Goal: Task Accomplishment & Management: Use online tool/utility

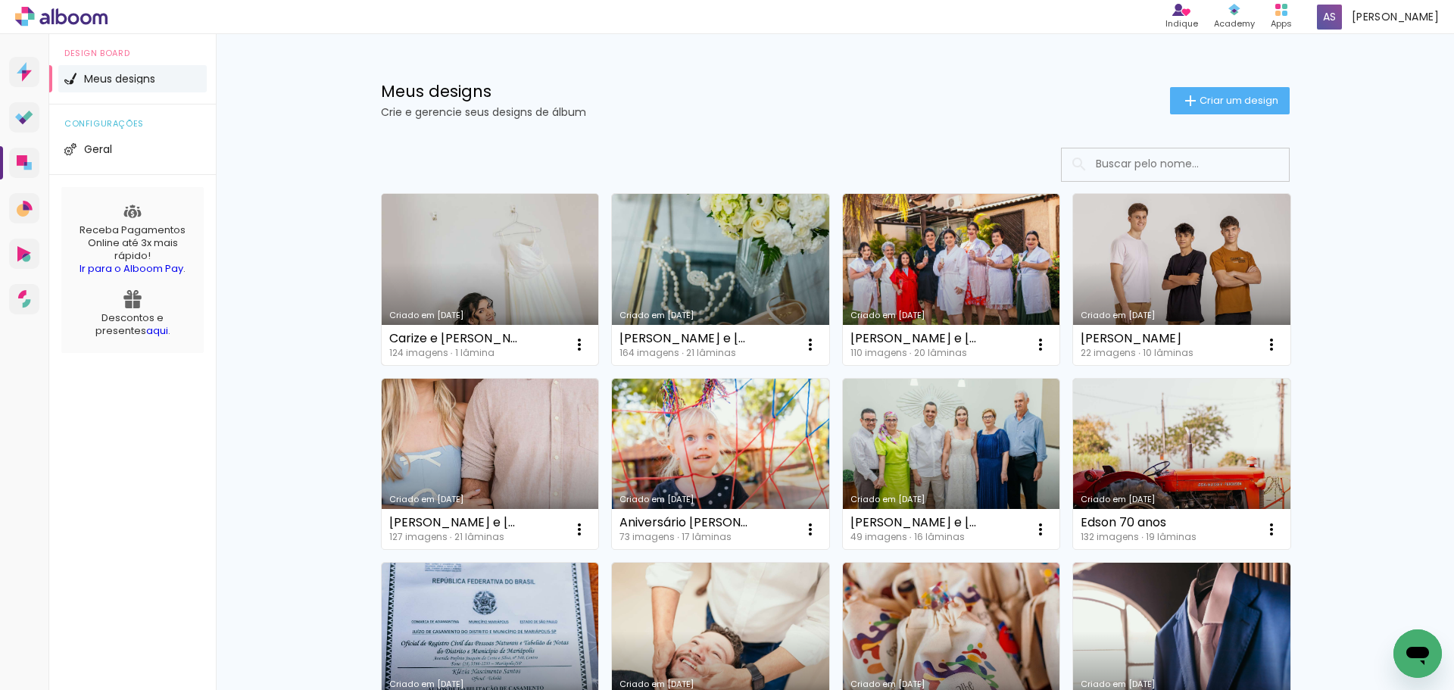
click at [410, 256] on link "Criado em [DATE]" at bounding box center [490, 279] width 217 height 171
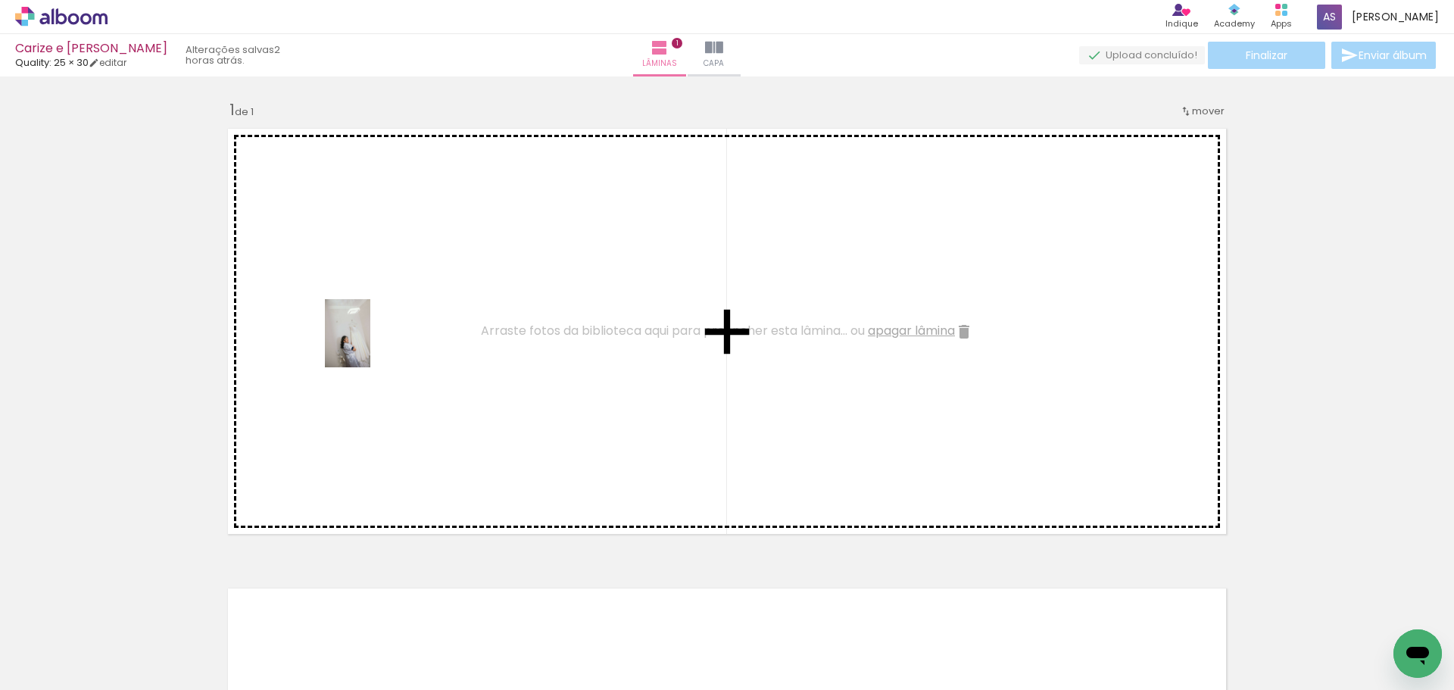
drag, startPoint x: 163, startPoint y: 644, endPoint x: 370, endPoint y: 345, distance: 364.7
click at [370, 345] on quentale-workspace at bounding box center [727, 345] width 1454 height 690
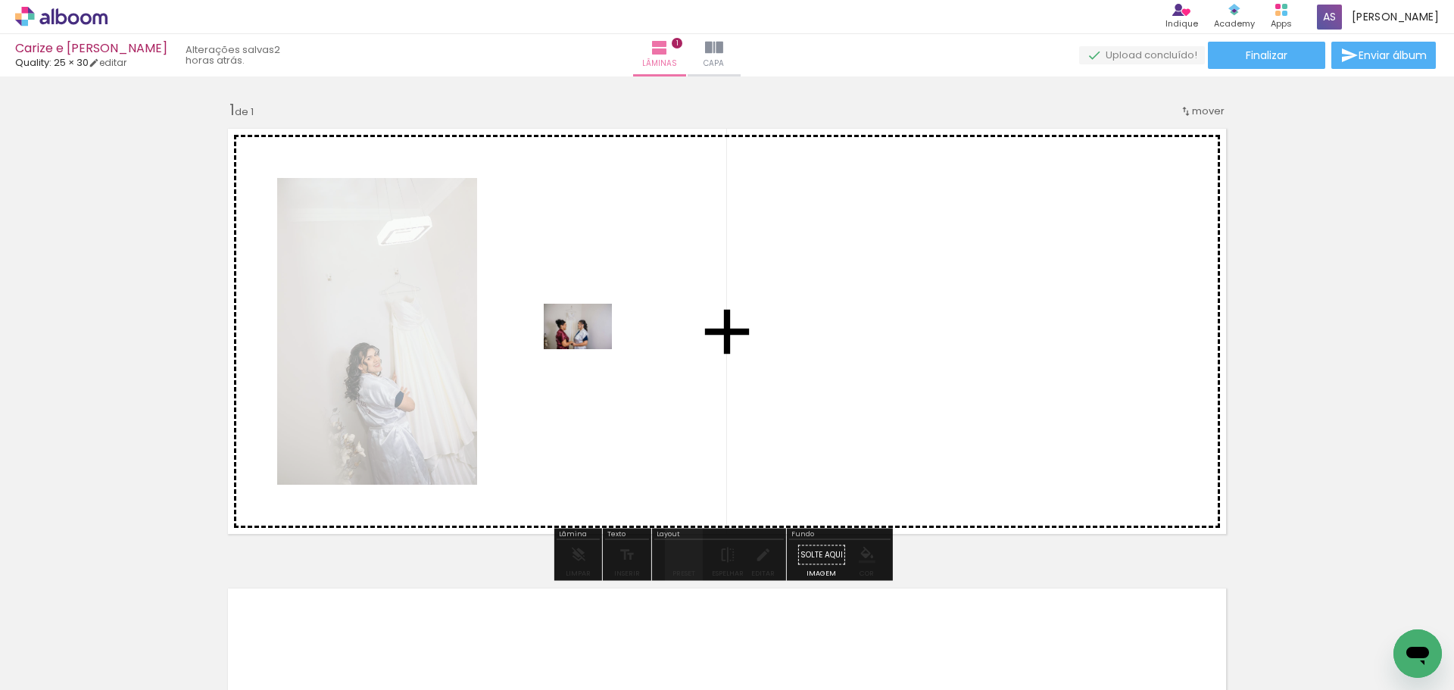
drag, startPoint x: 259, startPoint y: 646, endPoint x: 589, endPoint y: 349, distance: 444.0
click at [589, 349] on quentale-workspace at bounding box center [727, 345] width 1454 height 690
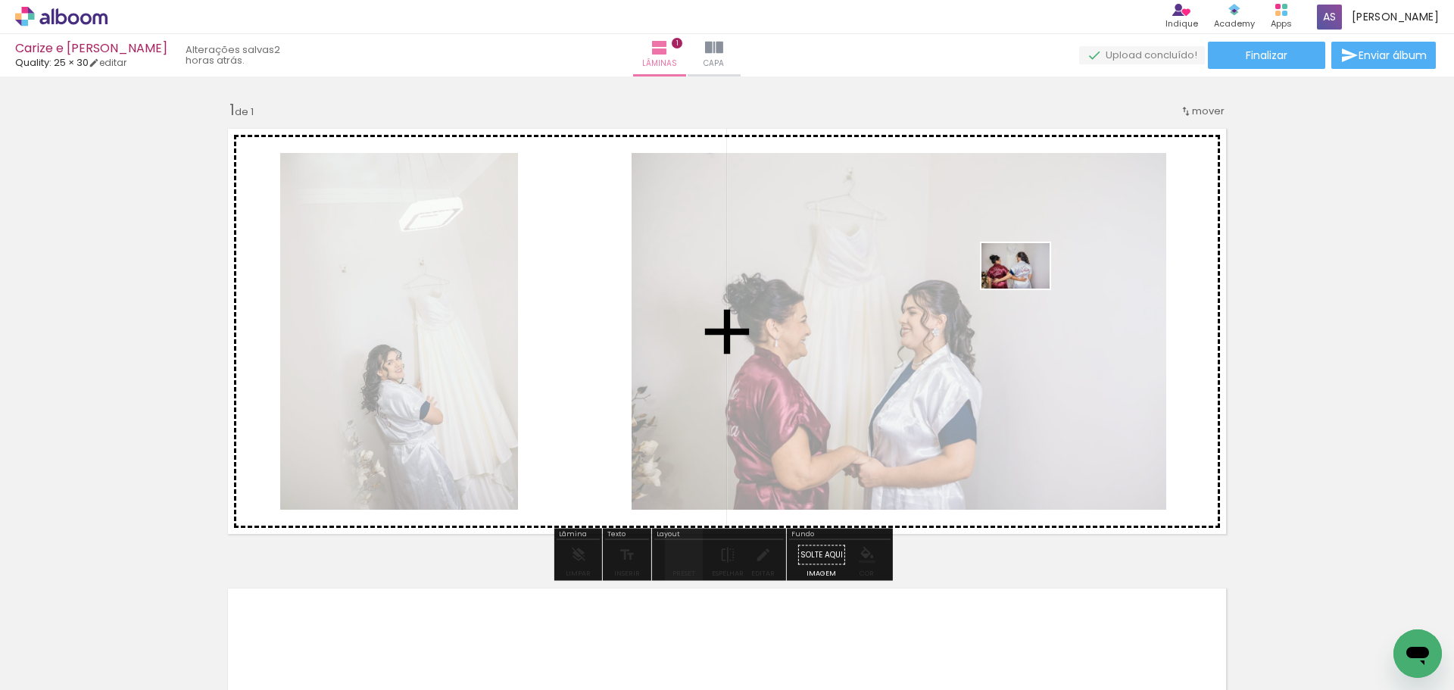
drag, startPoint x: 347, startPoint y: 641, endPoint x: 1027, endPoint y: 289, distance: 766.1
click at [1027, 289] on quentale-workspace at bounding box center [727, 345] width 1454 height 690
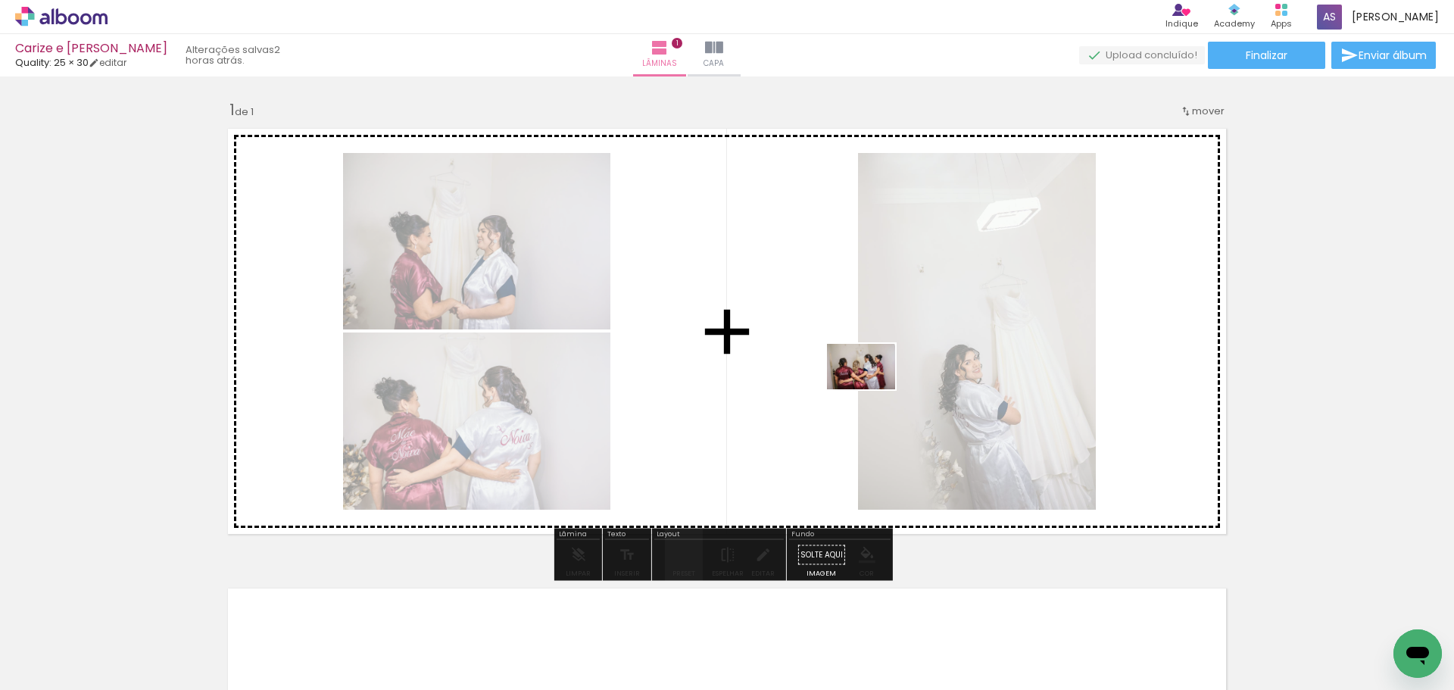
drag, startPoint x: 529, startPoint y: 596, endPoint x: 915, endPoint y: 359, distance: 453.1
click at [915, 359] on quentale-workspace at bounding box center [727, 345] width 1454 height 690
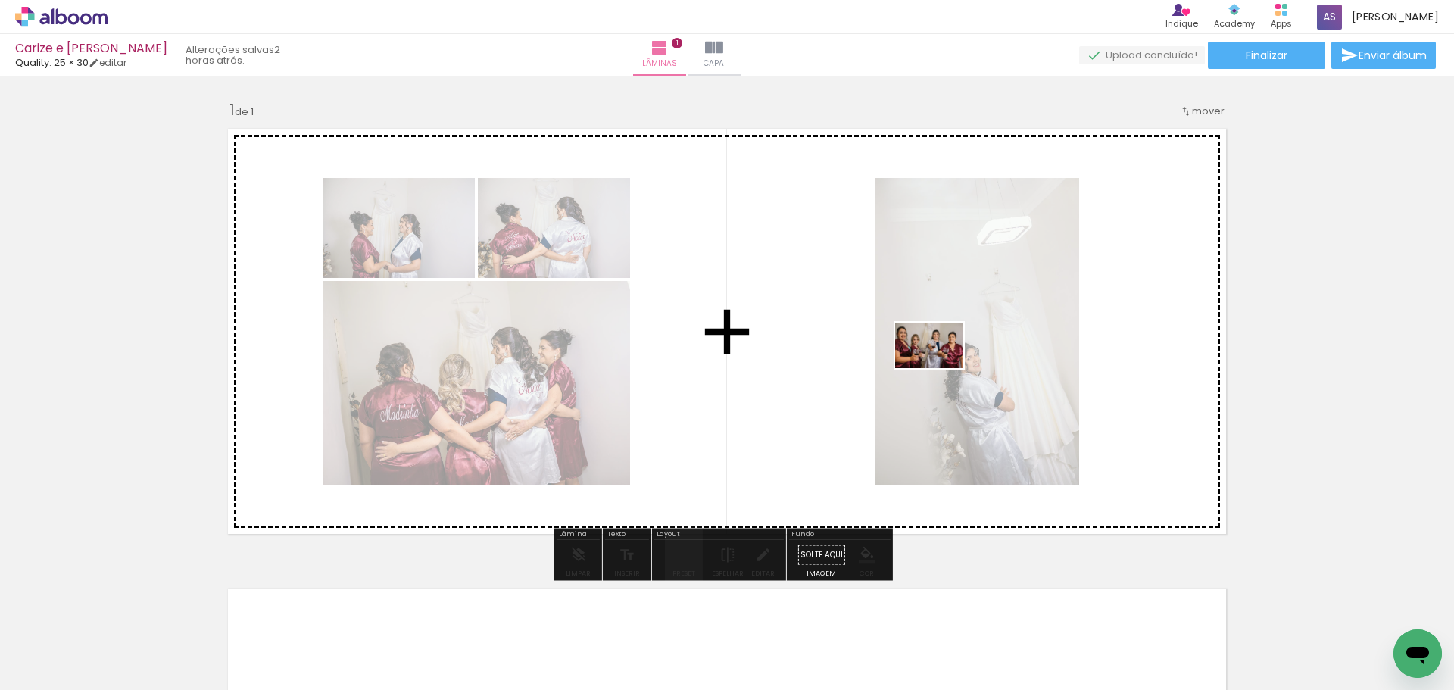
drag, startPoint x: 488, startPoint y: 657, endPoint x: 941, endPoint y: 368, distance: 536.9
click at [941, 368] on quentale-workspace at bounding box center [727, 345] width 1454 height 690
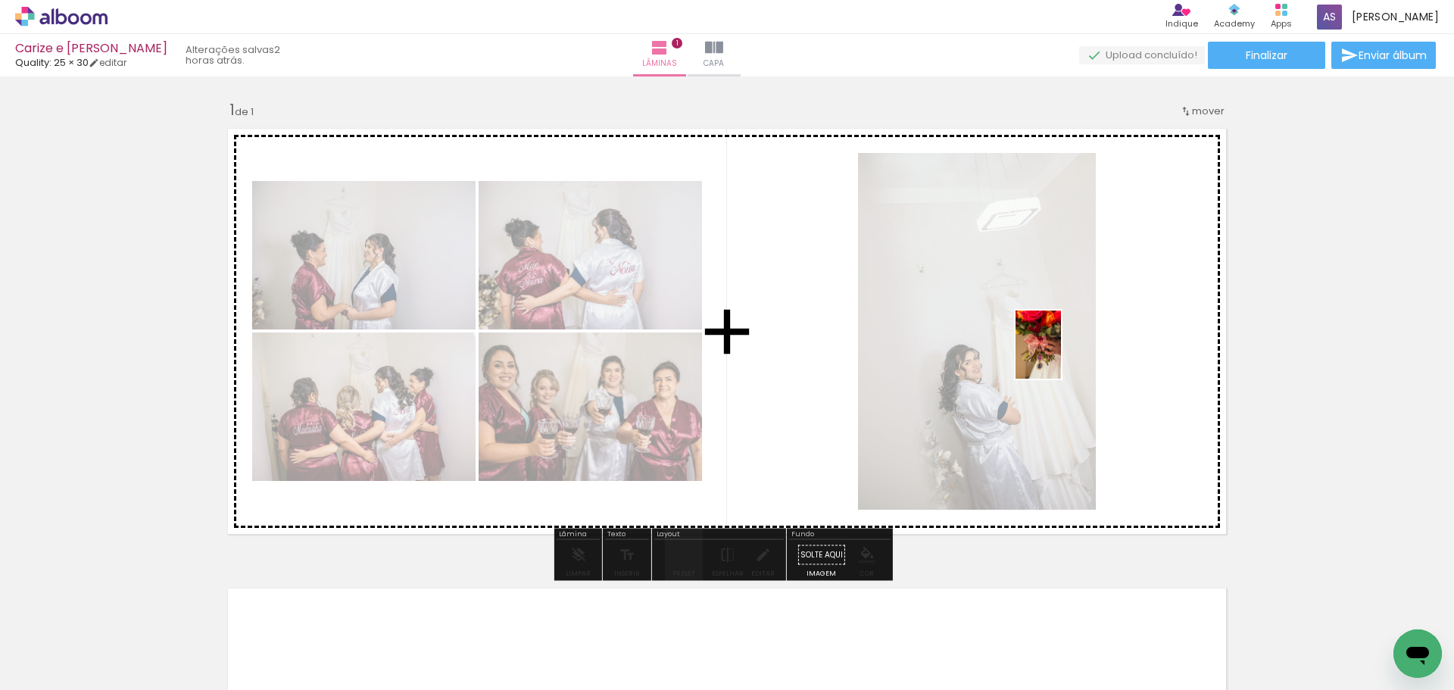
drag, startPoint x: 597, startPoint y: 646, endPoint x: 1061, endPoint y: 356, distance: 547.4
click at [1061, 356] on quentale-workspace at bounding box center [727, 345] width 1454 height 690
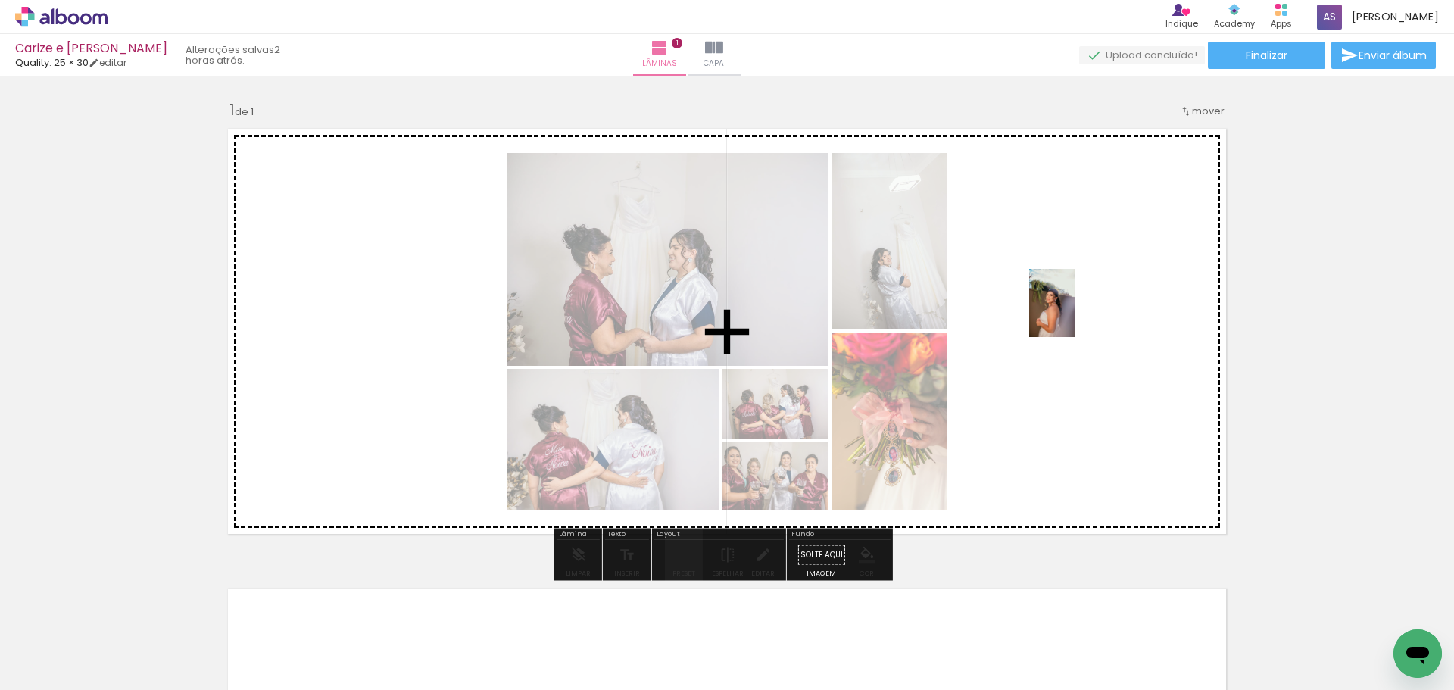
drag, startPoint x: 700, startPoint y: 616, endPoint x: 1075, endPoint y: 314, distance: 481.5
click at [1075, 314] on quentale-workspace at bounding box center [727, 345] width 1454 height 690
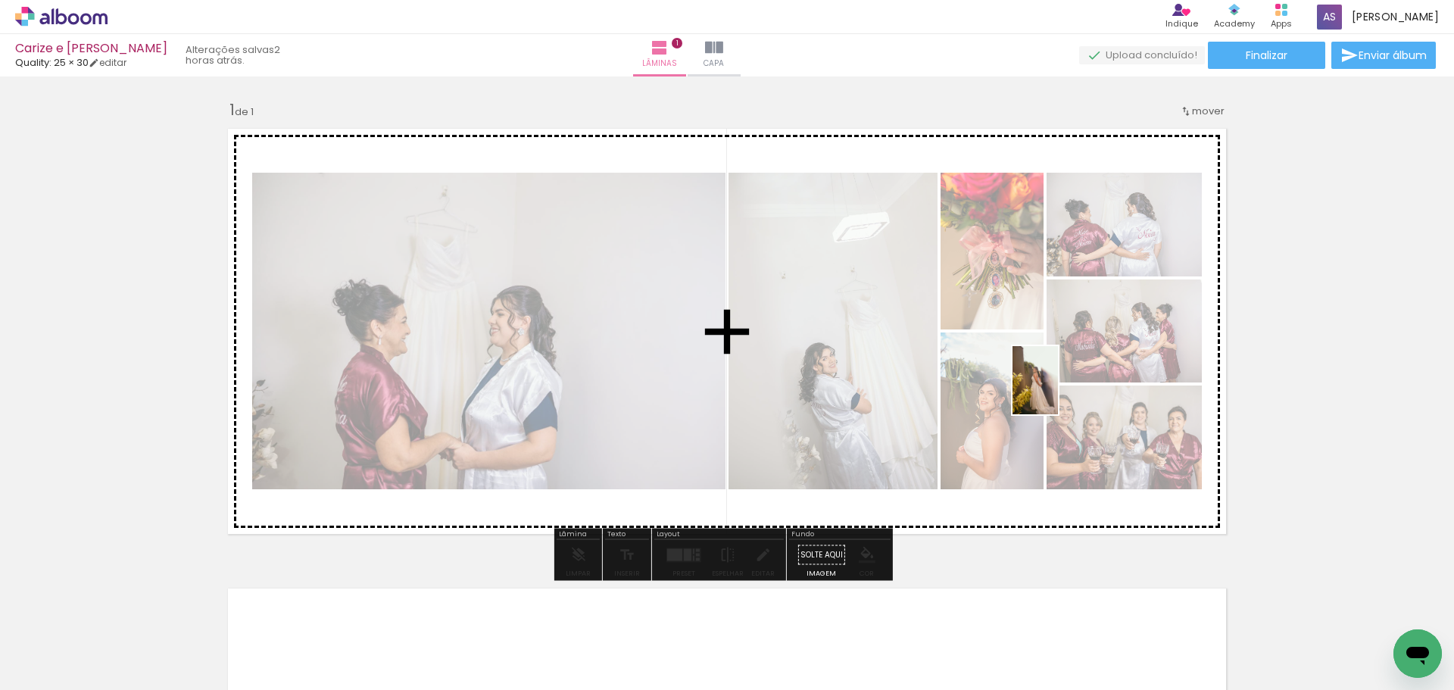
drag, startPoint x: 789, startPoint y: 616, endPoint x: 1058, endPoint y: 392, distance: 350.5
click at [1058, 392] on quentale-workspace at bounding box center [727, 345] width 1454 height 690
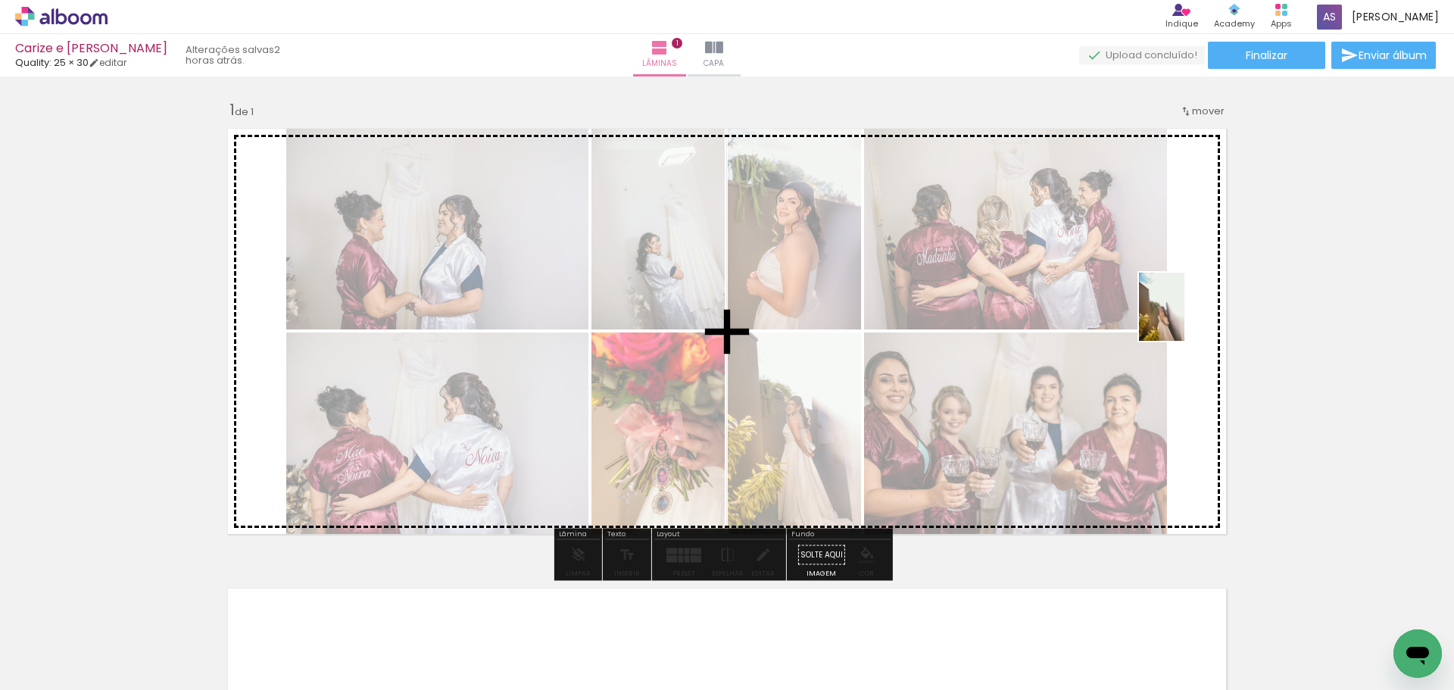
drag, startPoint x: 882, startPoint y: 591, endPoint x: 1218, endPoint y: 287, distance: 452.5
click at [1218, 287] on quentale-workspace at bounding box center [727, 345] width 1454 height 690
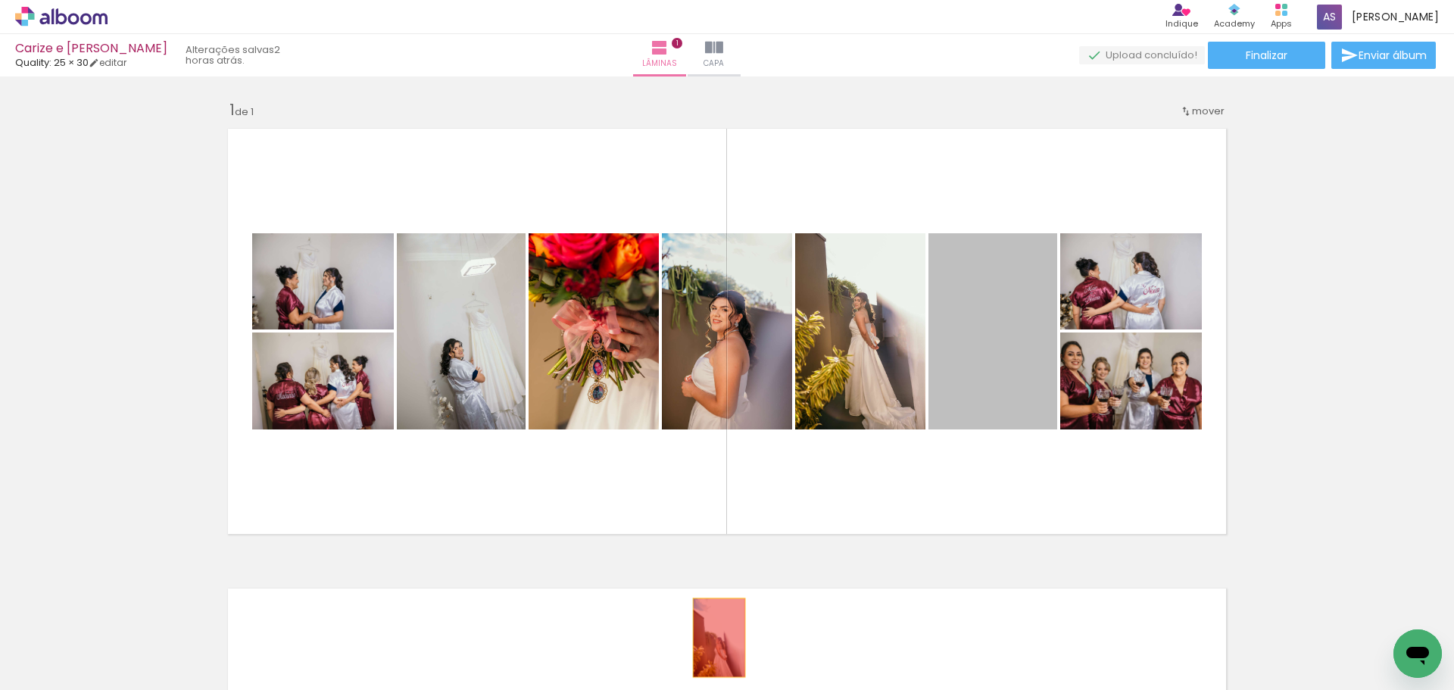
drag, startPoint x: 988, startPoint y: 354, endPoint x: 716, endPoint y: 626, distance: 384.5
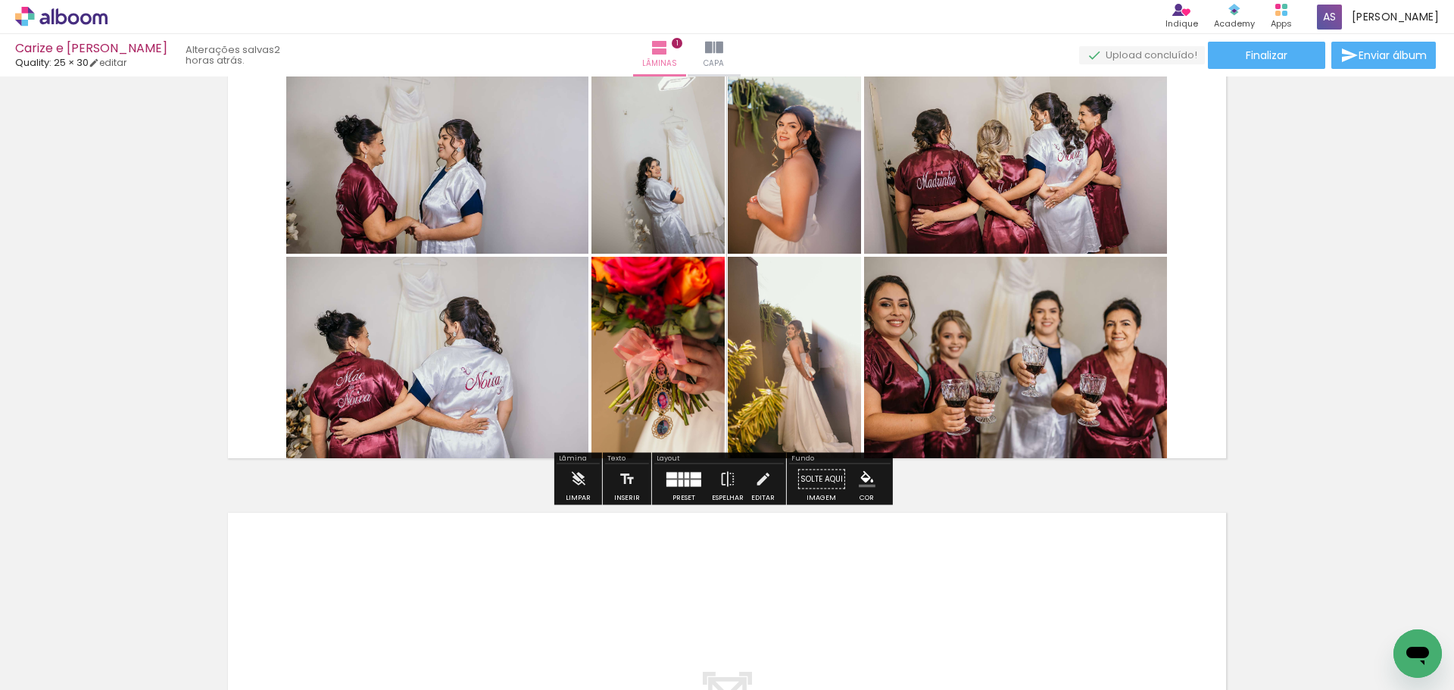
scroll to position [227, 0]
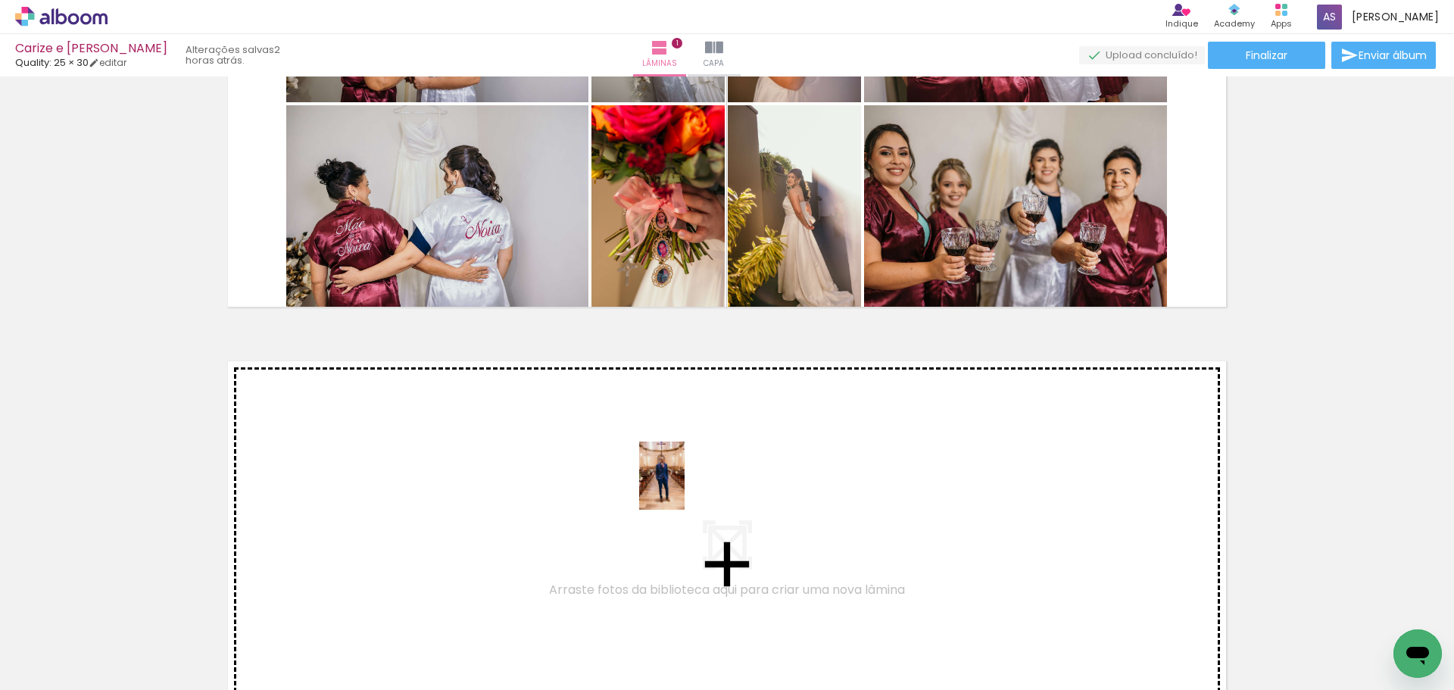
drag, startPoint x: 934, startPoint y: 620, endPoint x: 673, endPoint y: 475, distance: 299.0
click at [673, 475] on quentale-workspace at bounding box center [727, 345] width 1454 height 690
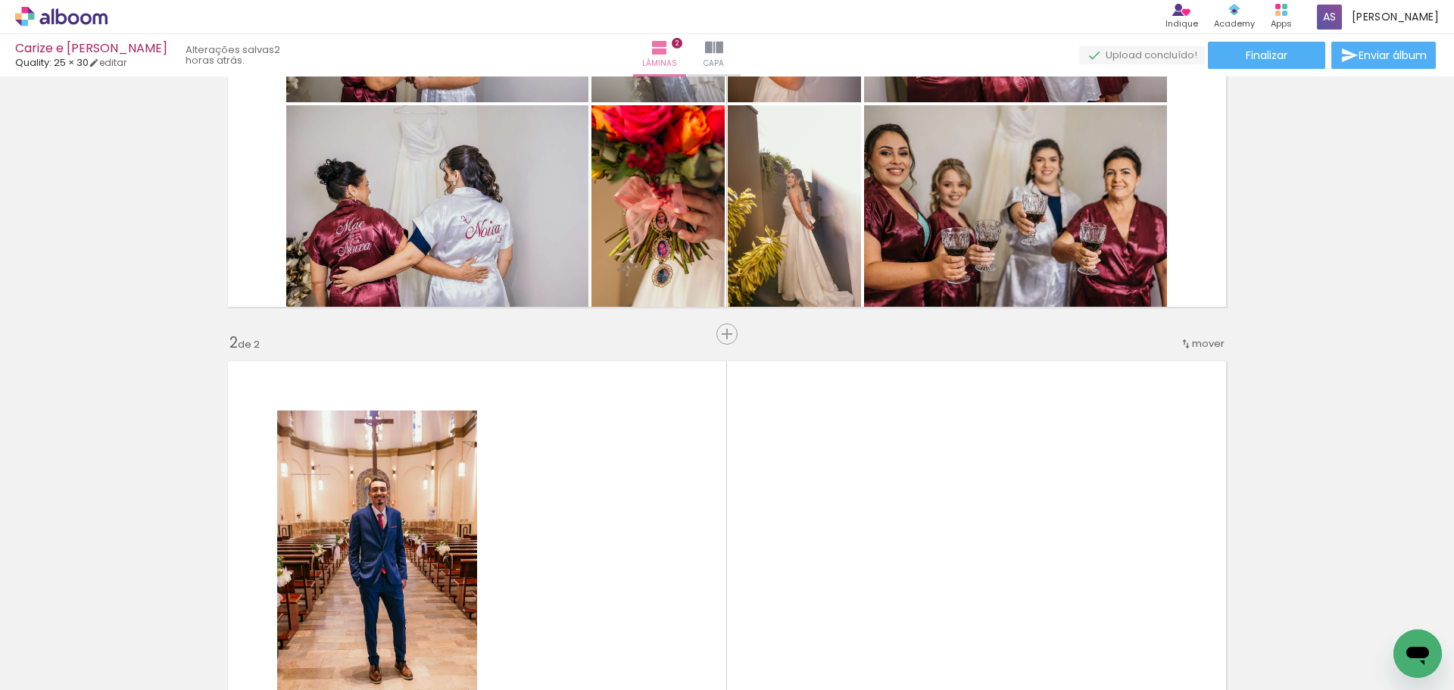
scroll to position [455, 0]
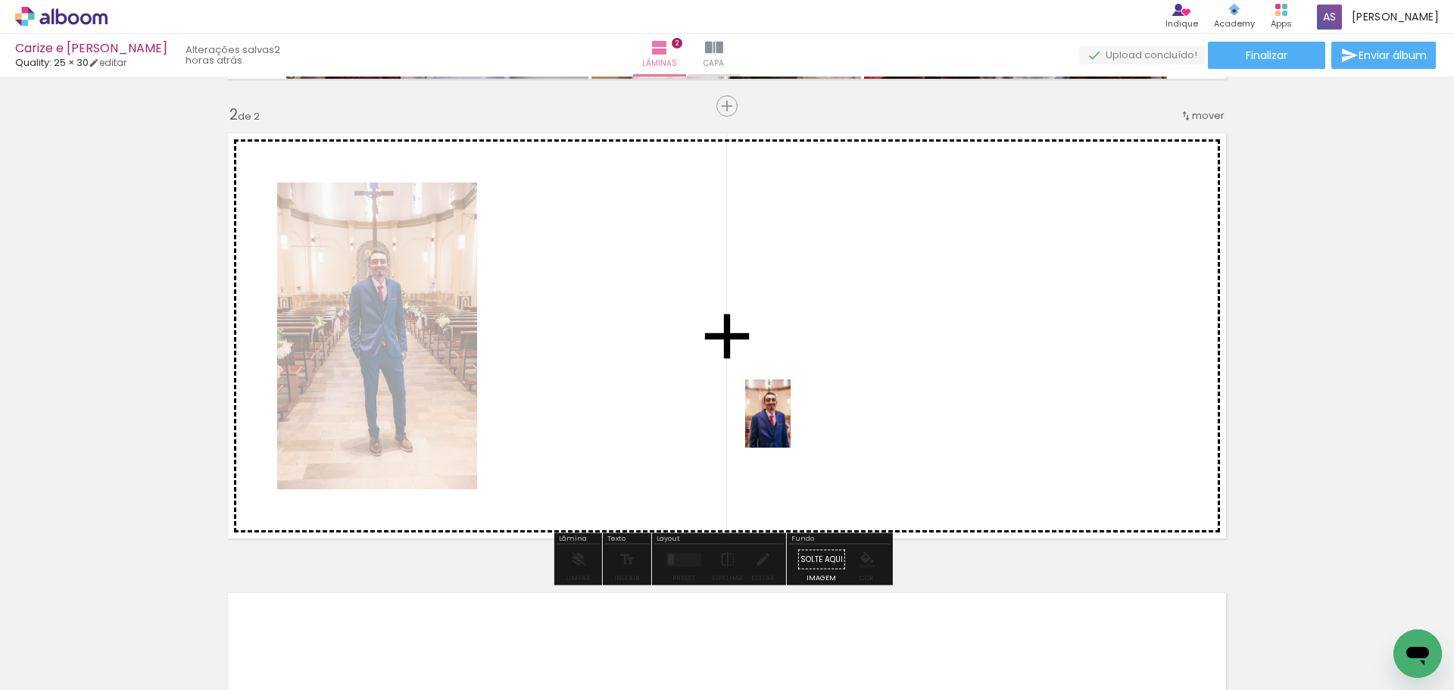
drag, startPoint x: 1012, startPoint y: 650, endPoint x: 791, endPoint y: 425, distance: 315.9
click at [791, 425] on quentale-workspace at bounding box center [727, 345] width 1454 height 690
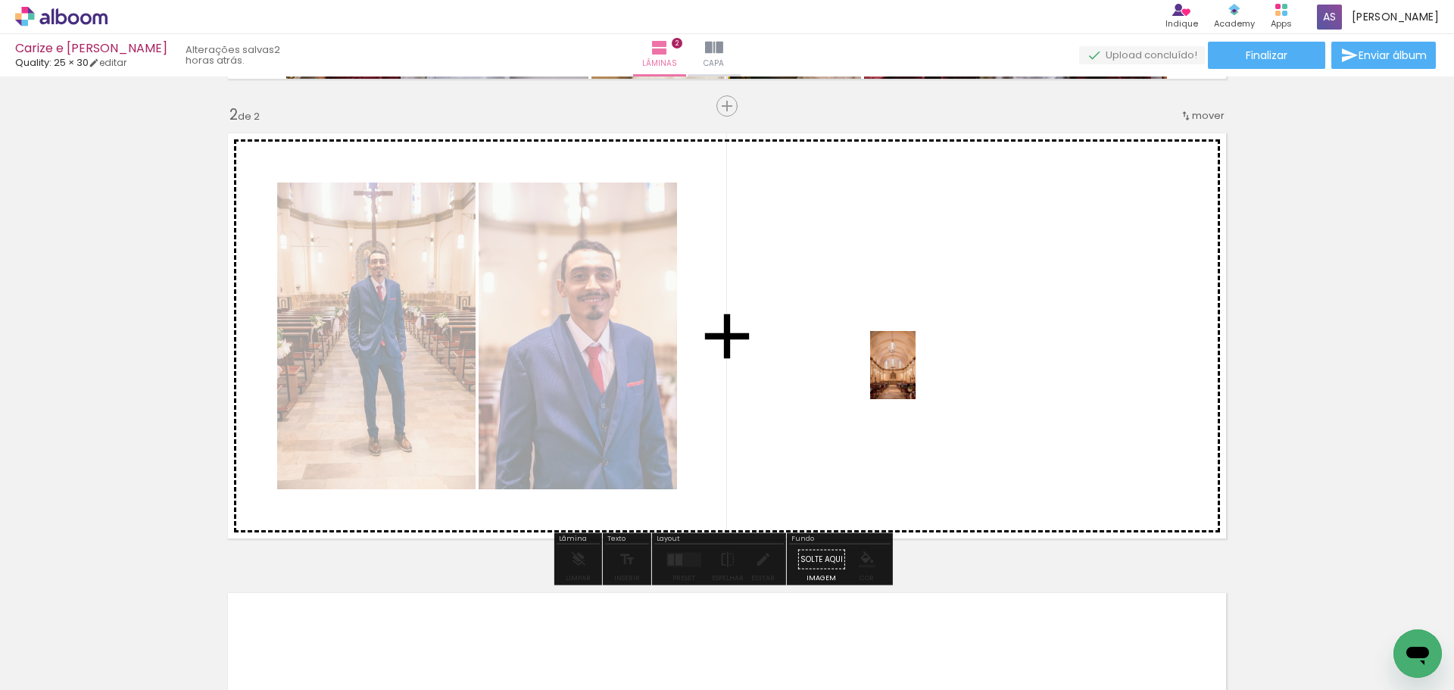
drag, startPoint x: 1097, startPoint y: 660, endPoint x: 914, endPoint y: 370, distance: 343.1
click at [914, 370] on quentale-workspace at bounding box center [727, 345] width 1454 height 690
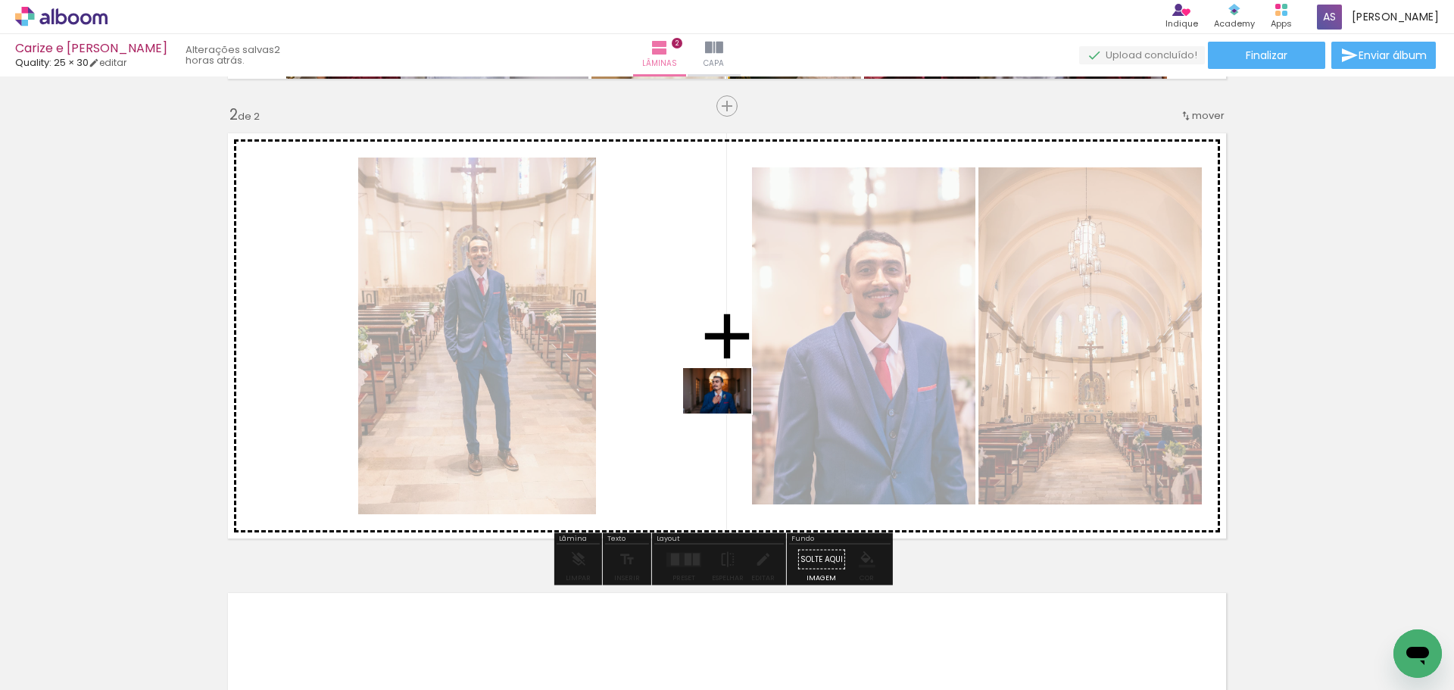
drag, startPoint x: 1177, startPoint y: 644, endPoint x: 694, endPoint y: 392, distance: 544.3
click at [694, 392] on quentale-workspace at bounding box center [727, 345] width 1454 height 690
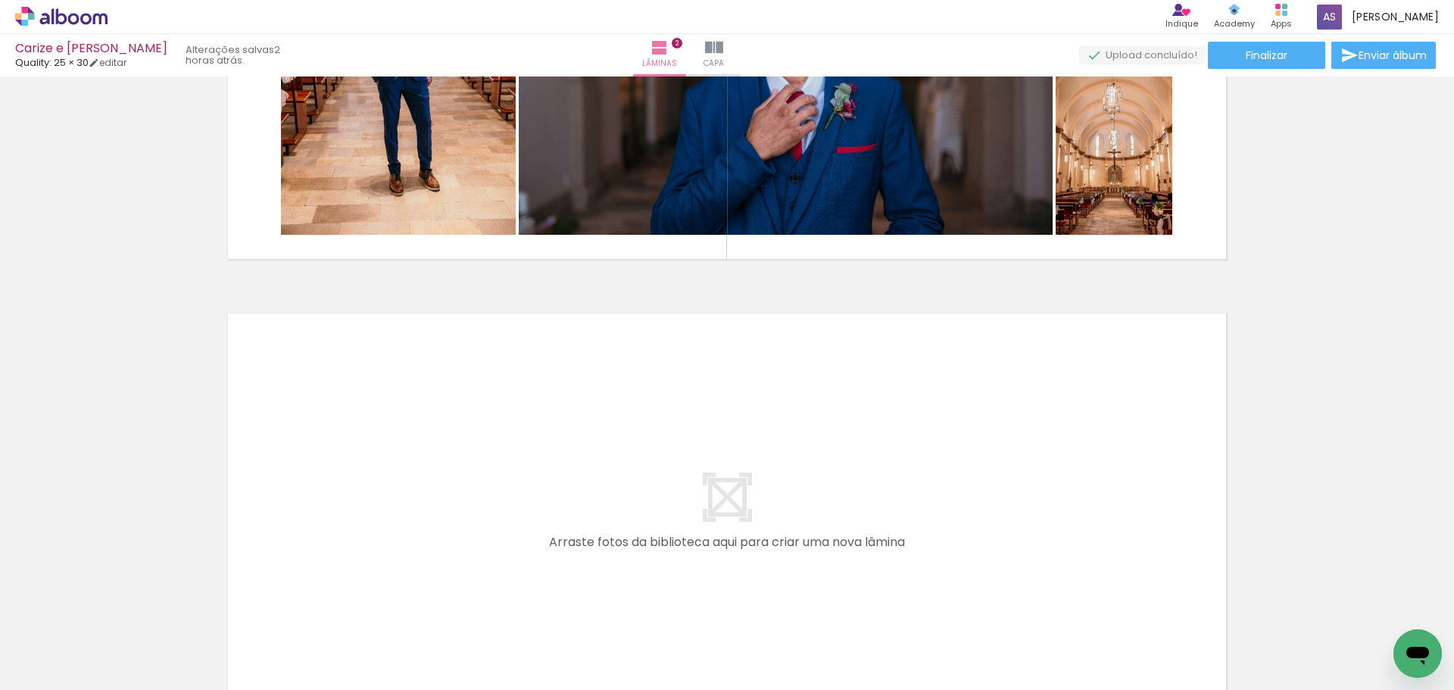
scroll to position [758, 0]
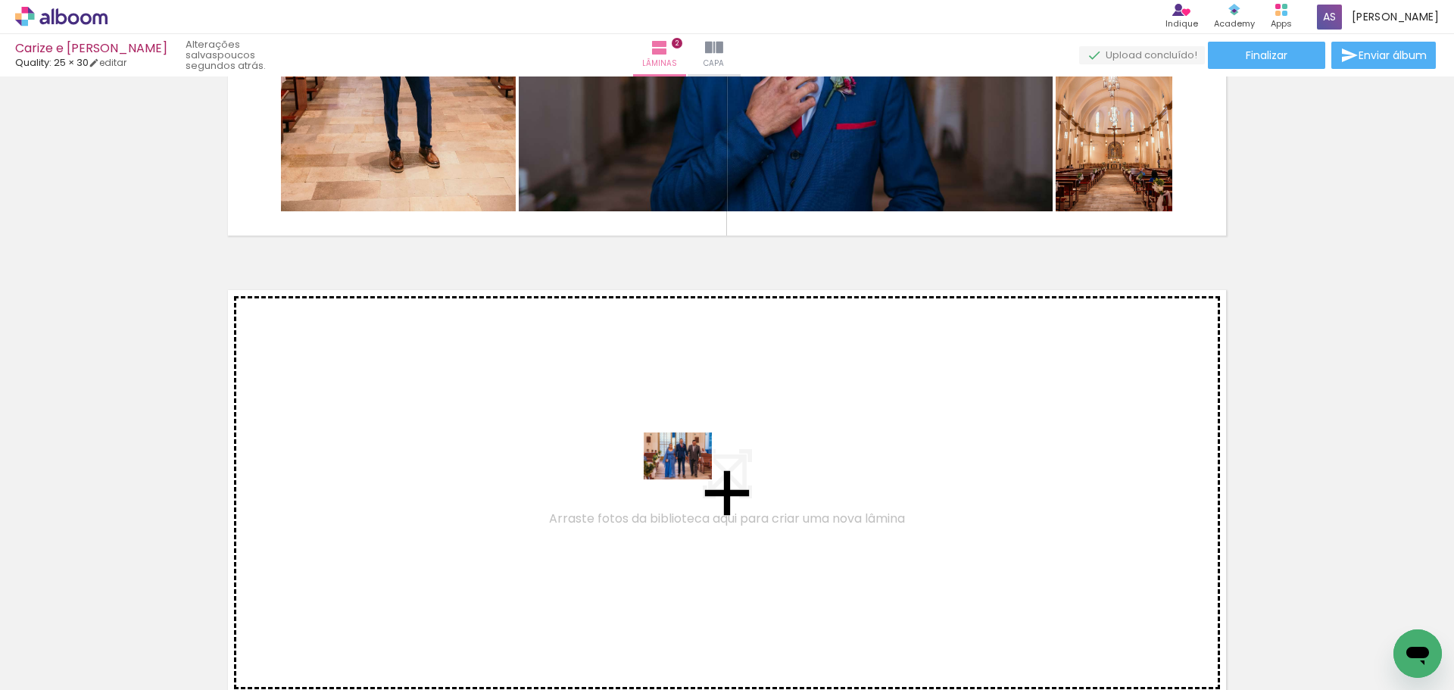
drag, startPoint x: 820, startPoint y: 654, endPoint x: 685, endPoint y: 470, distance: 228.6
click at [685, 470] on quentale-workspace at bounding box center [727, 345] width 1454 height 690
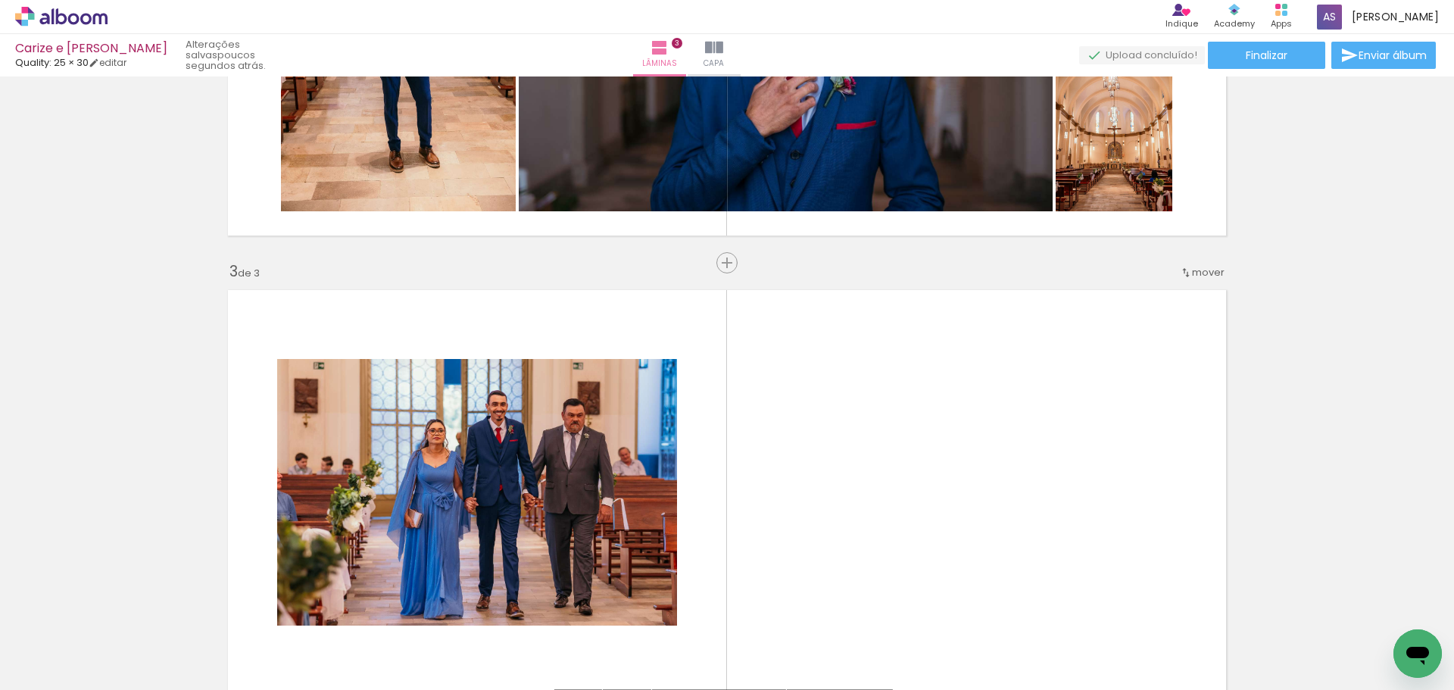
scroll to position [915, 0]
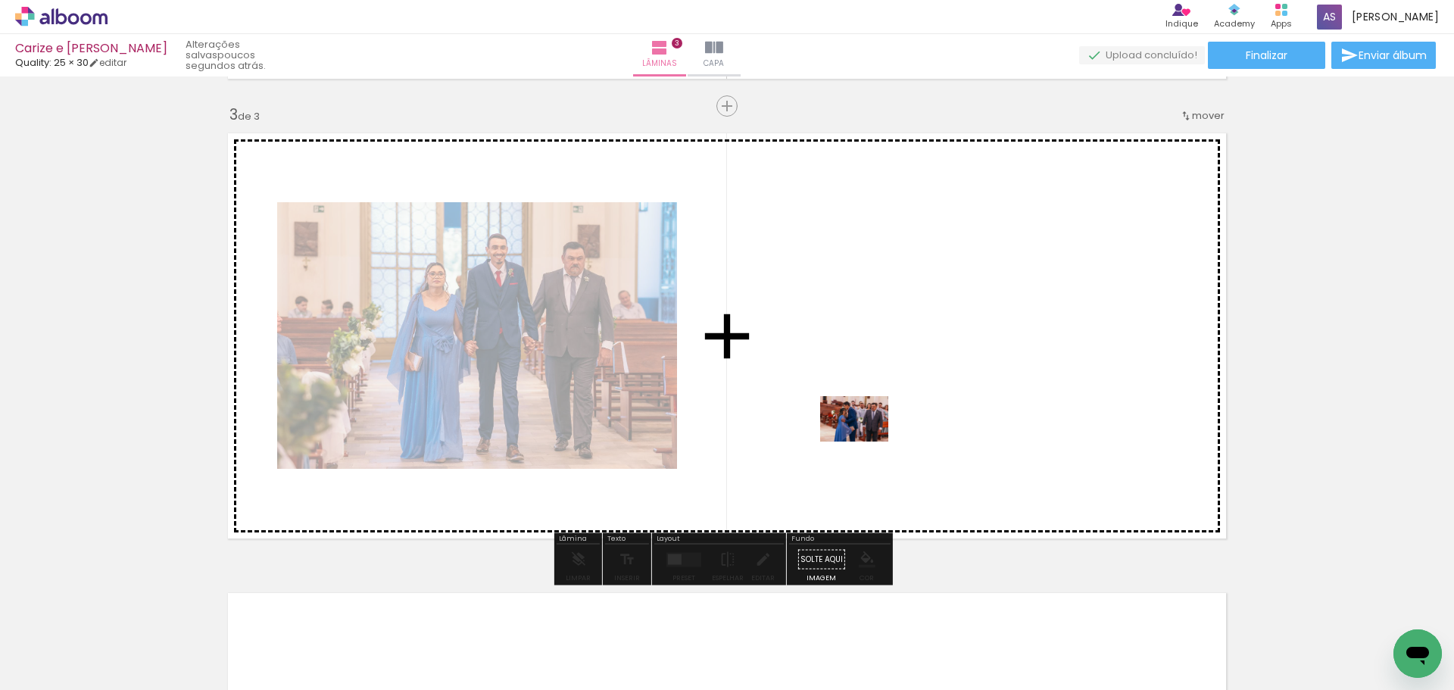
drag, startPoint x: 971, startPoint y: 654, endPoint x: 862, endPoint y: 432, distance: 247.2
click at [862, 432] on quentale-workspace at bounding box center [727, 345] width 1454 height 690
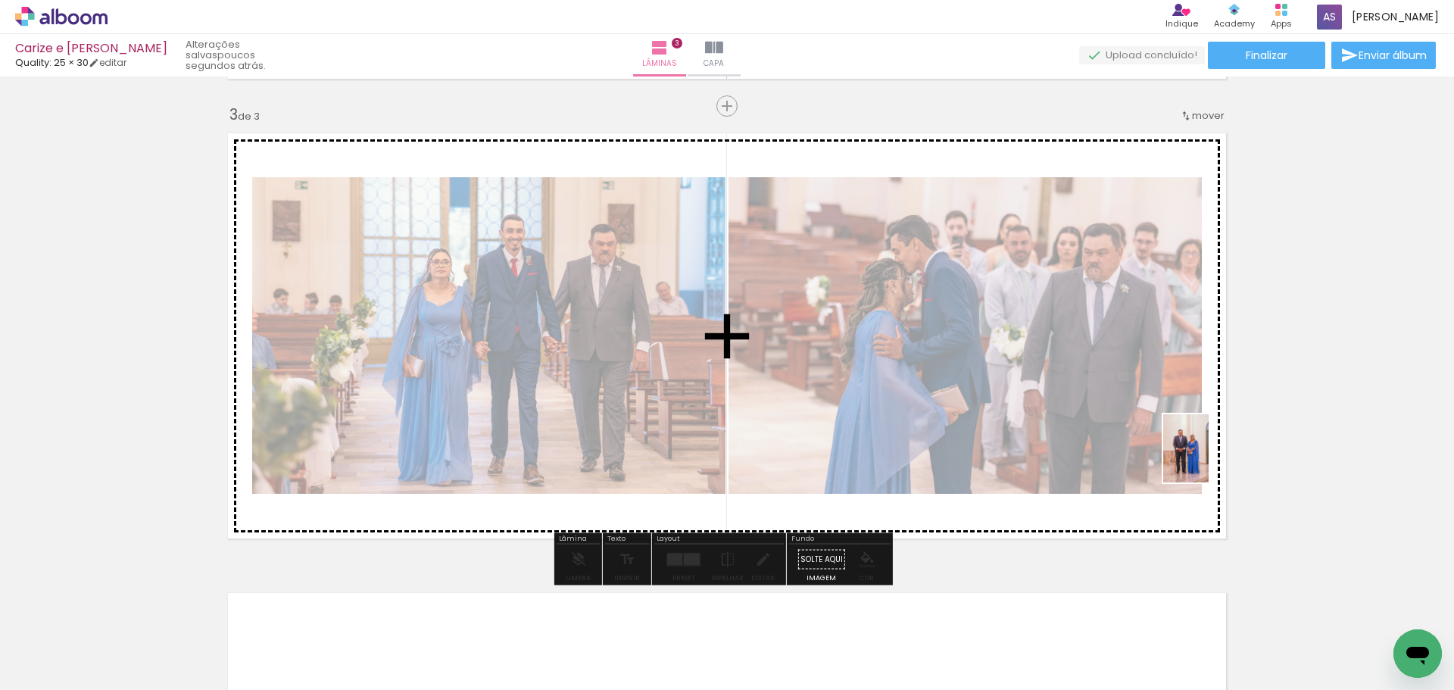
drag, startPoint x: 1069, startPoint y: 650, endPoint x: 1209, endPoint y: 460, distance: 236.7
click at [1209, 460] on quentale-workspace at bounding box center [727, 345] width 1454 height 690
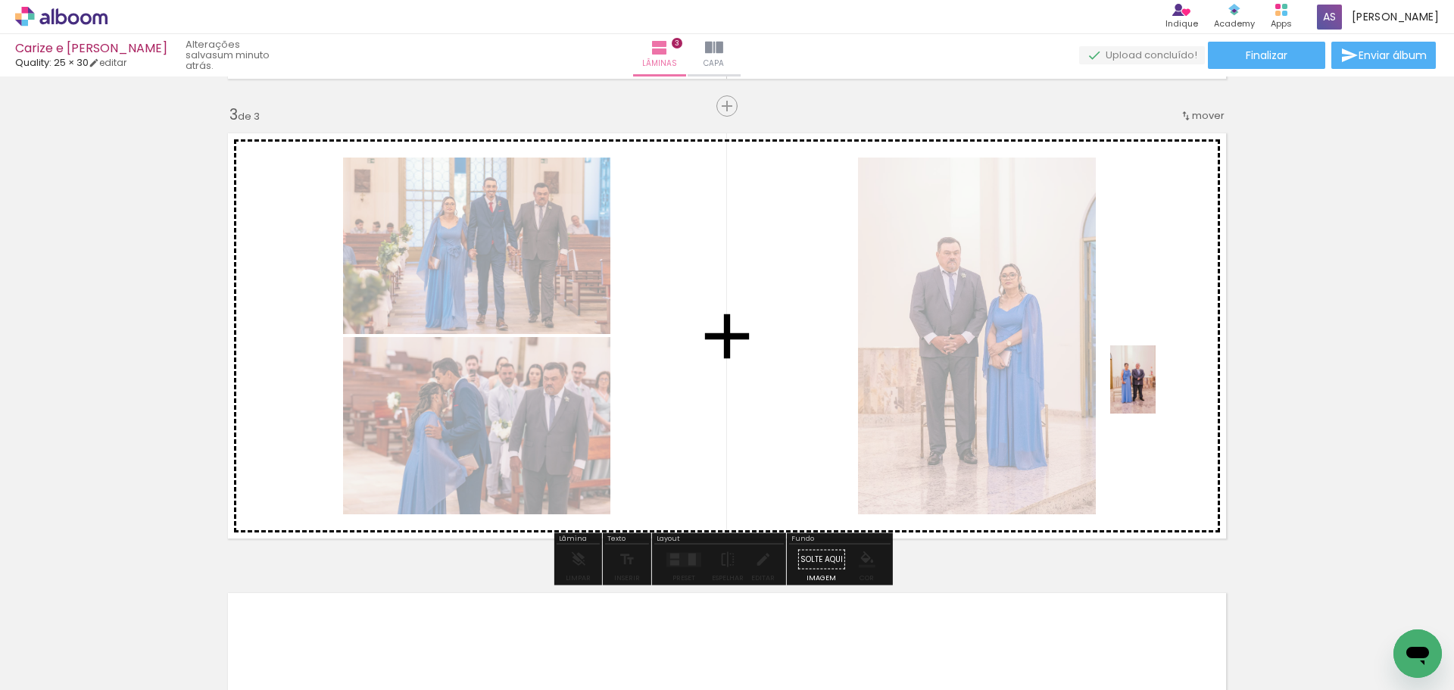
drag, startPoint x: 1155, startPoint y: 639, endPoint x: 1156, endPoint y: 391, distance: 248.4
click at [1156, 391] on quentale-workspace at bounding box center [727, 345] width 1454 height 690
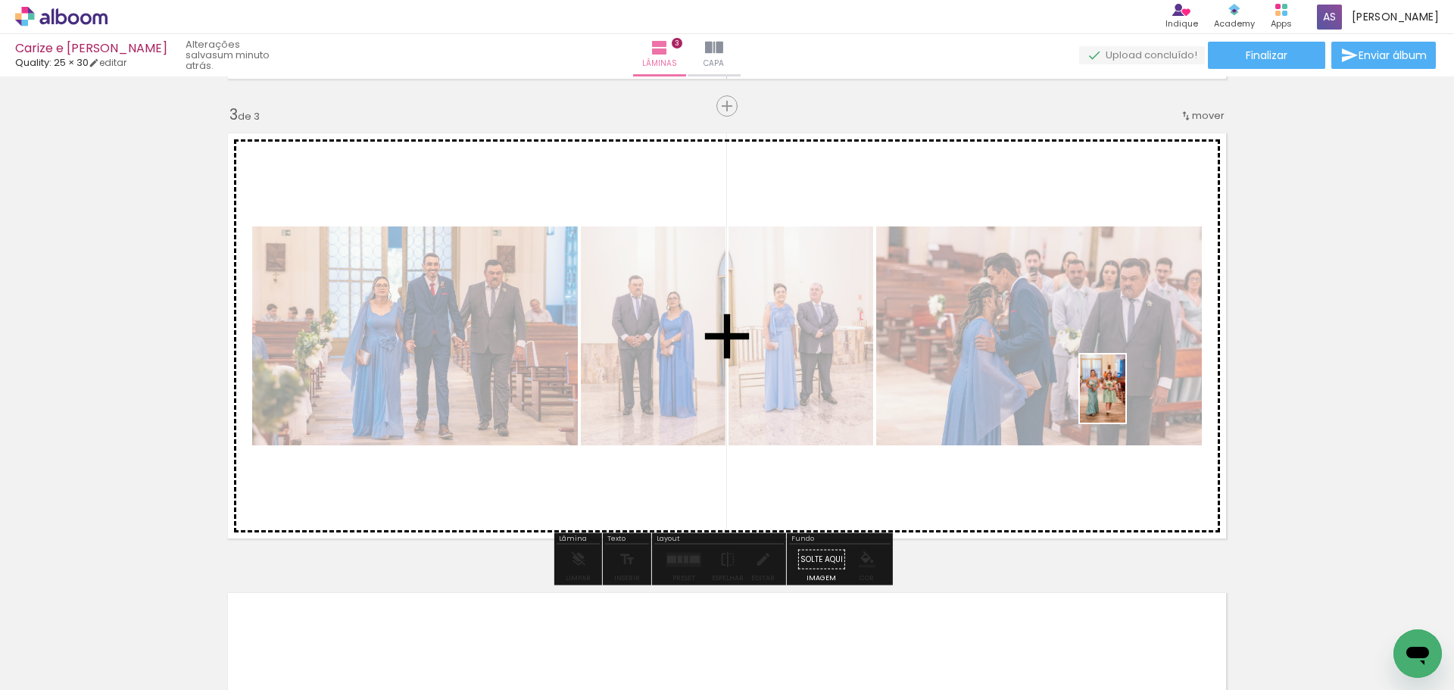
drag, startPoint x: 1225, startPoint y: 632, endPoint x: 1125, endPoint y: 400, distance: 253.1
click at [1125, 400] on quentale-workspace at bounding box center [727, 345] width 1454 height 690
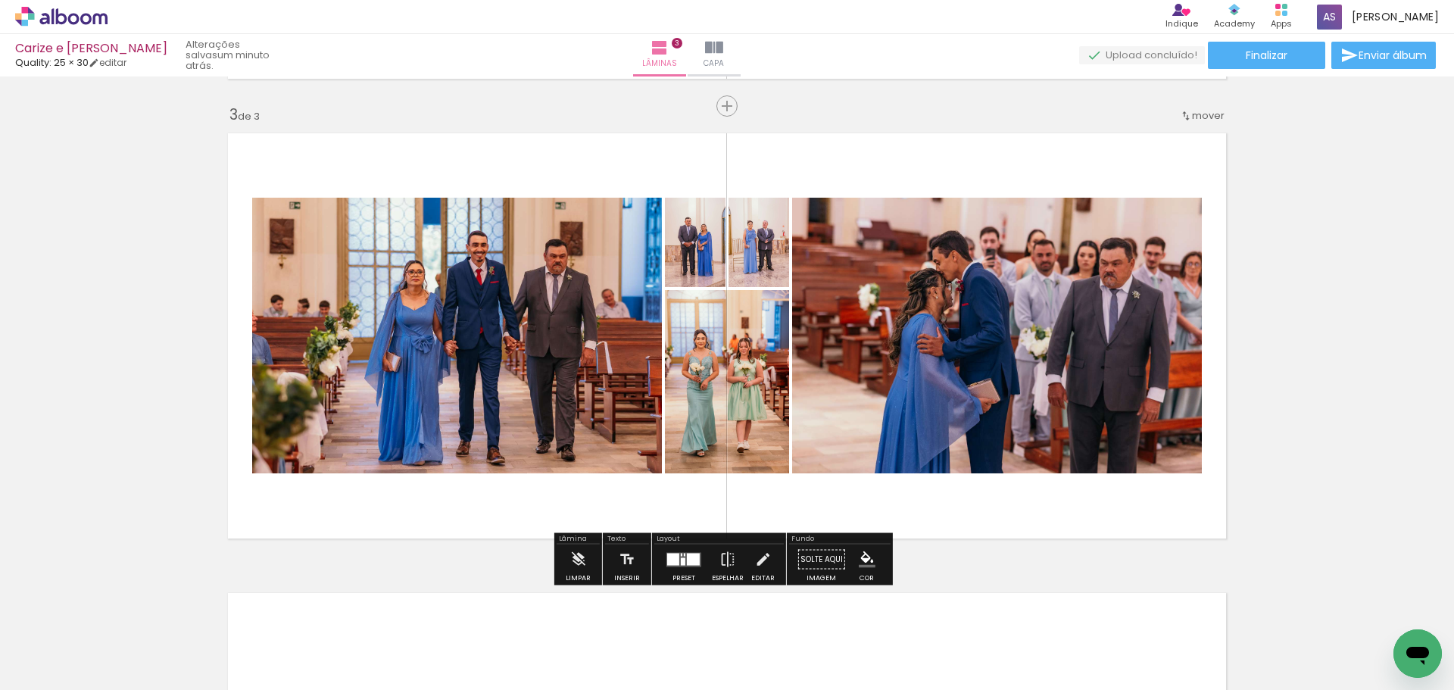
click at [669, 569] on div at bounding box center [683, 559] width 41 height 30
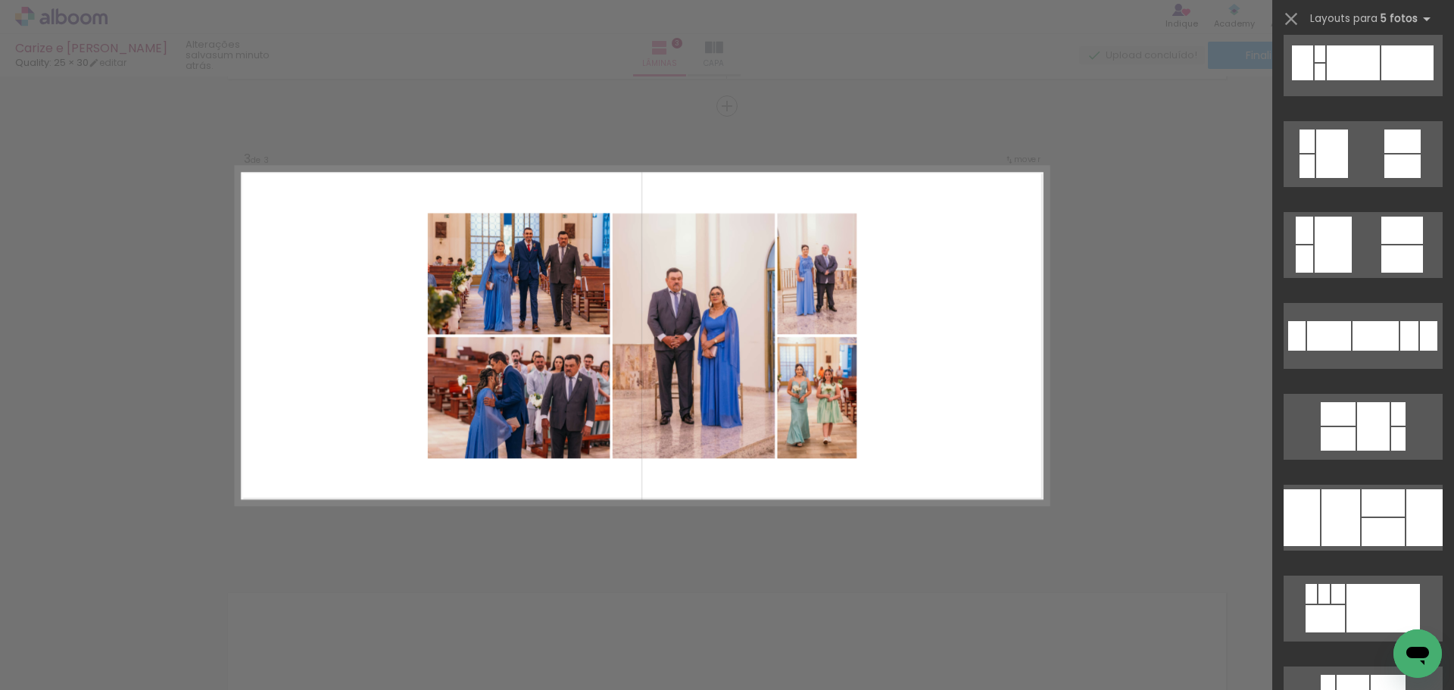
scroll to position [833, 0]
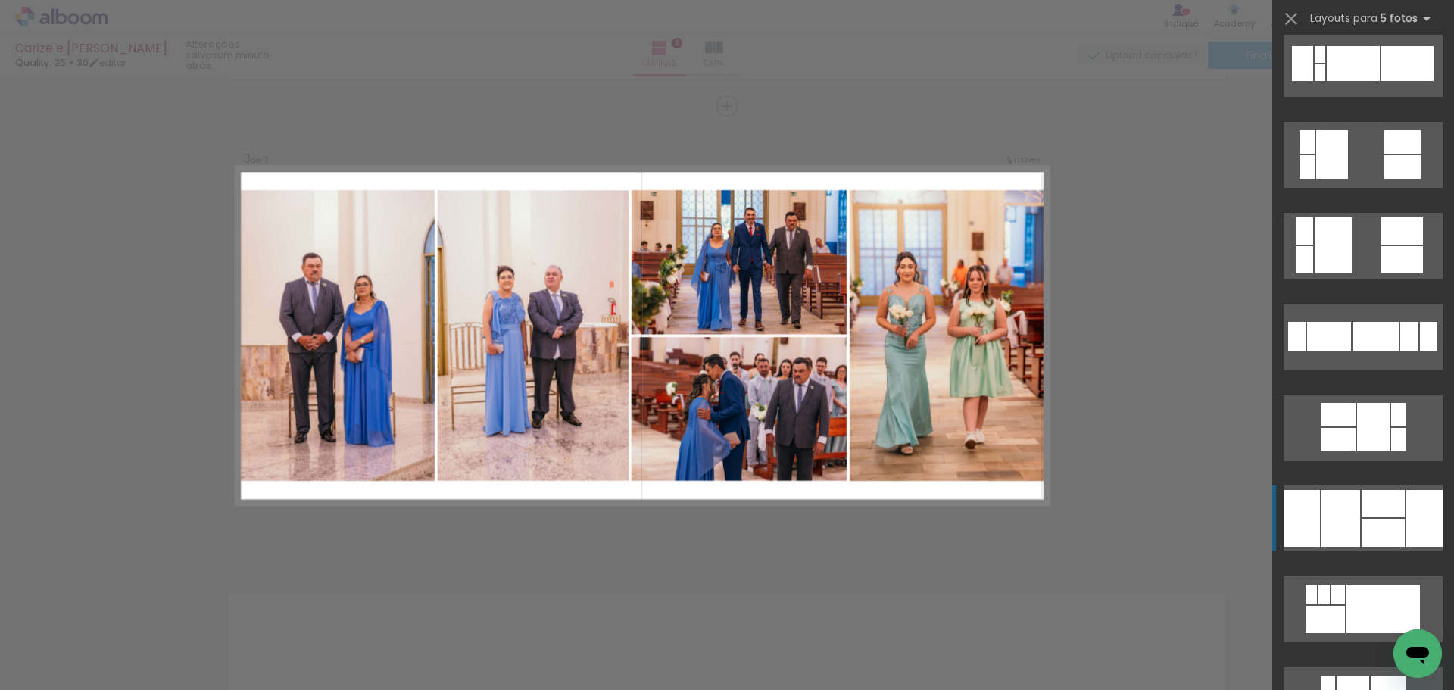
click at [1371, 507] on div at bounding box center [1383, 503] width 43 height 27
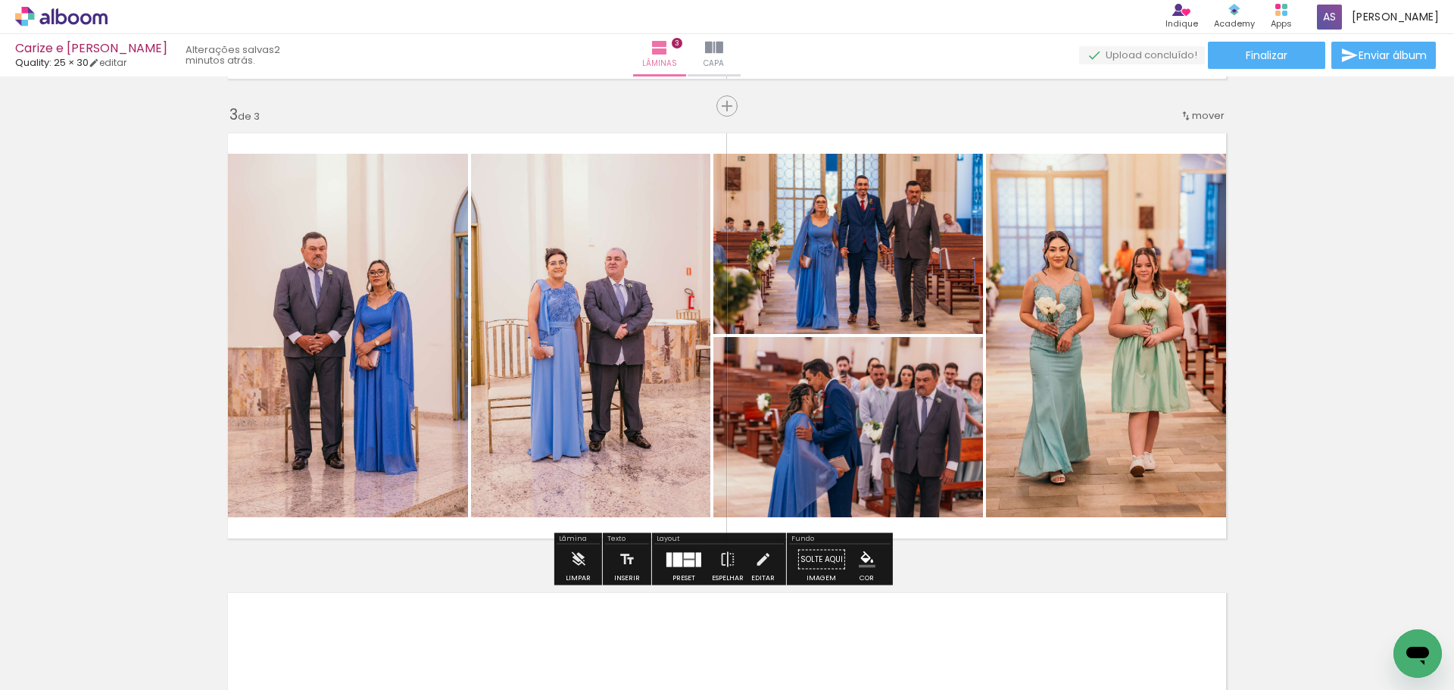
click at [677, 565] on div at bounding box center [677, 559] width 9 height 14
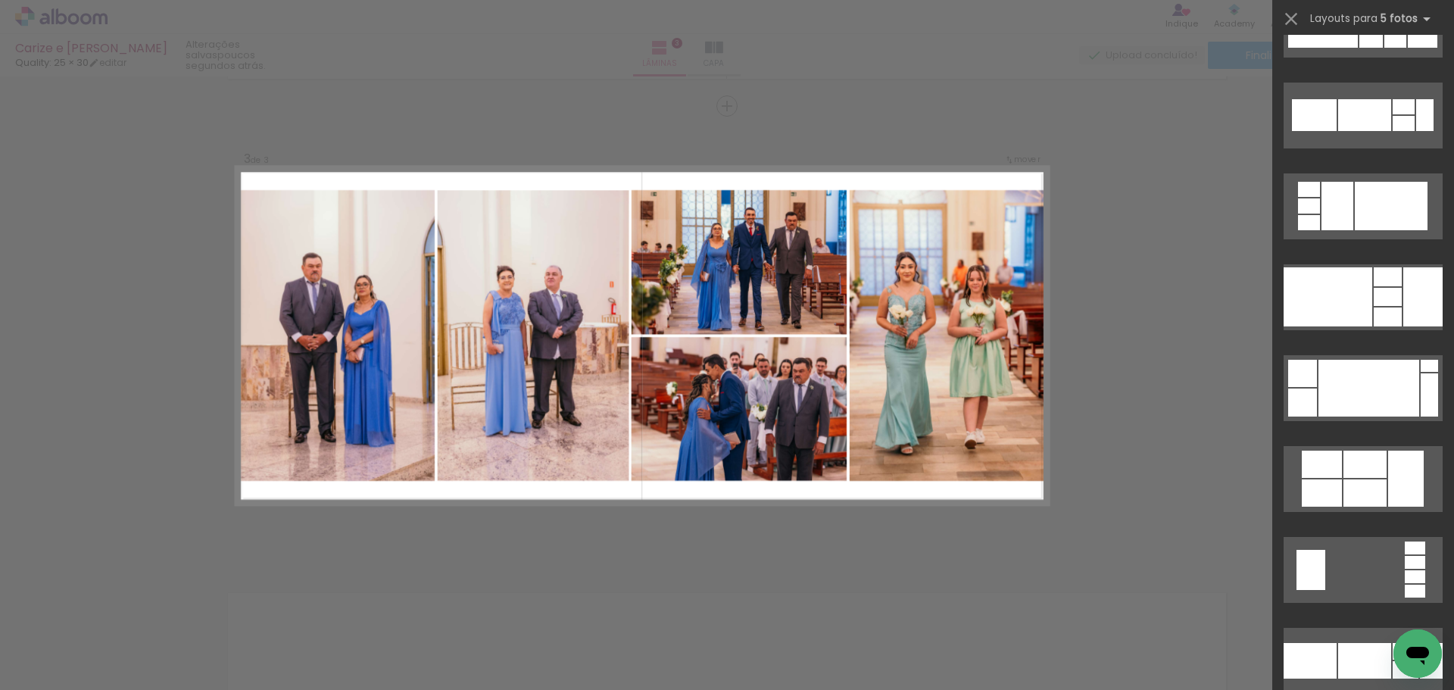
scroll to position [20754, 0]
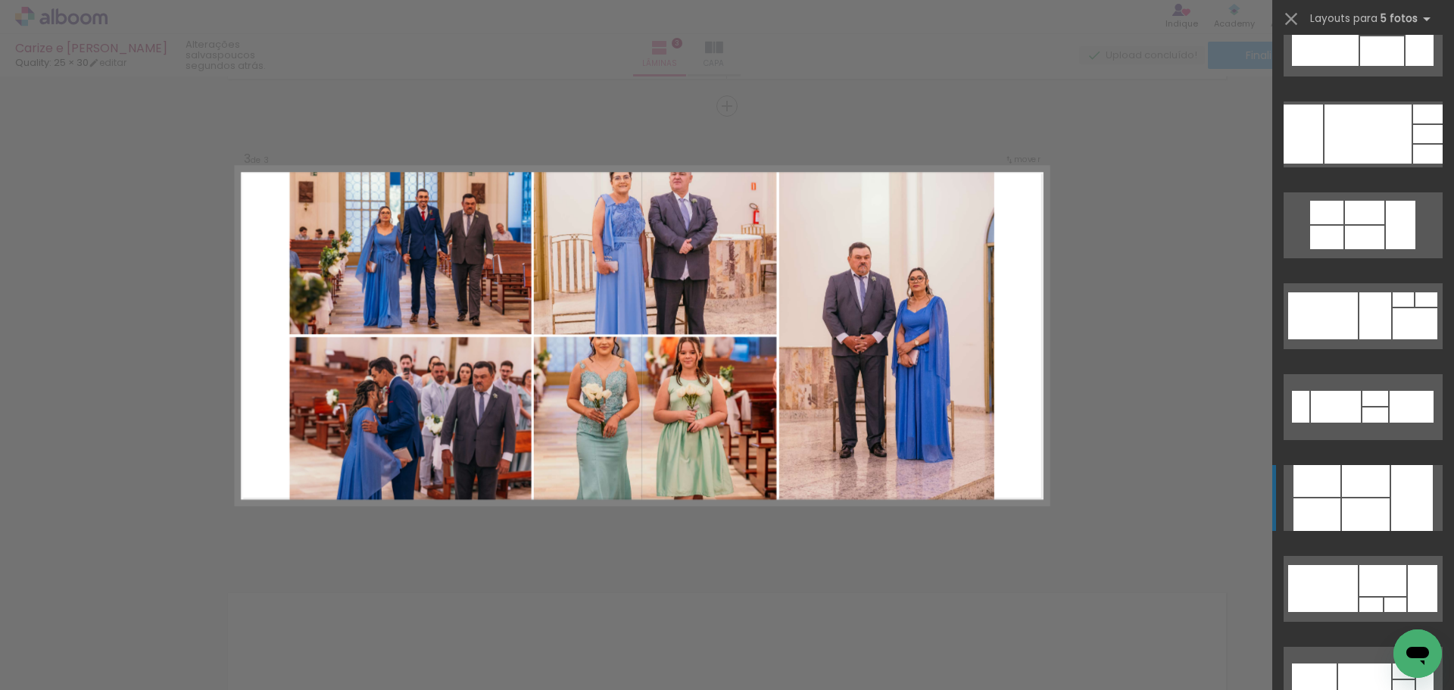
click at [1394, 485] on div at bounding box center [1412, 498] width 42 height 66
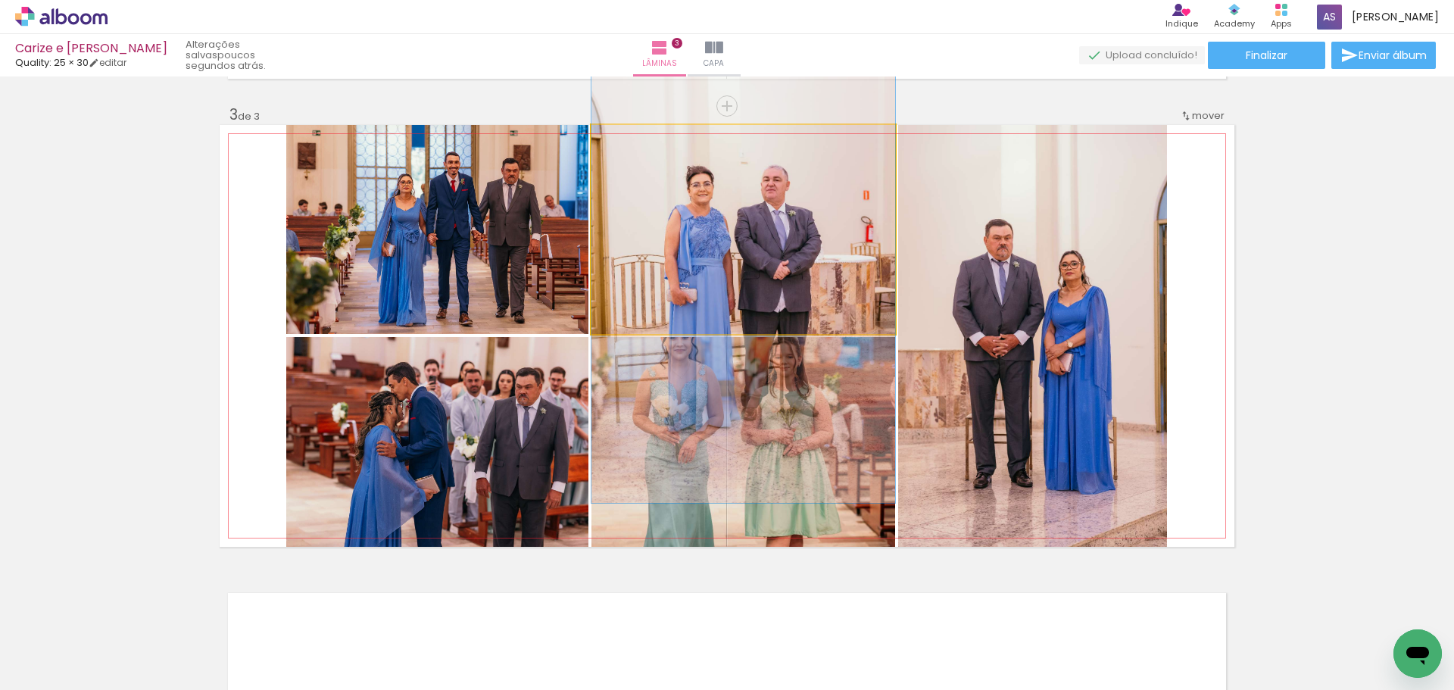
drag, startPoint x: 821, startPoint y: 218, endPoint x: 812, endPoint y: 264, distance: 47.1
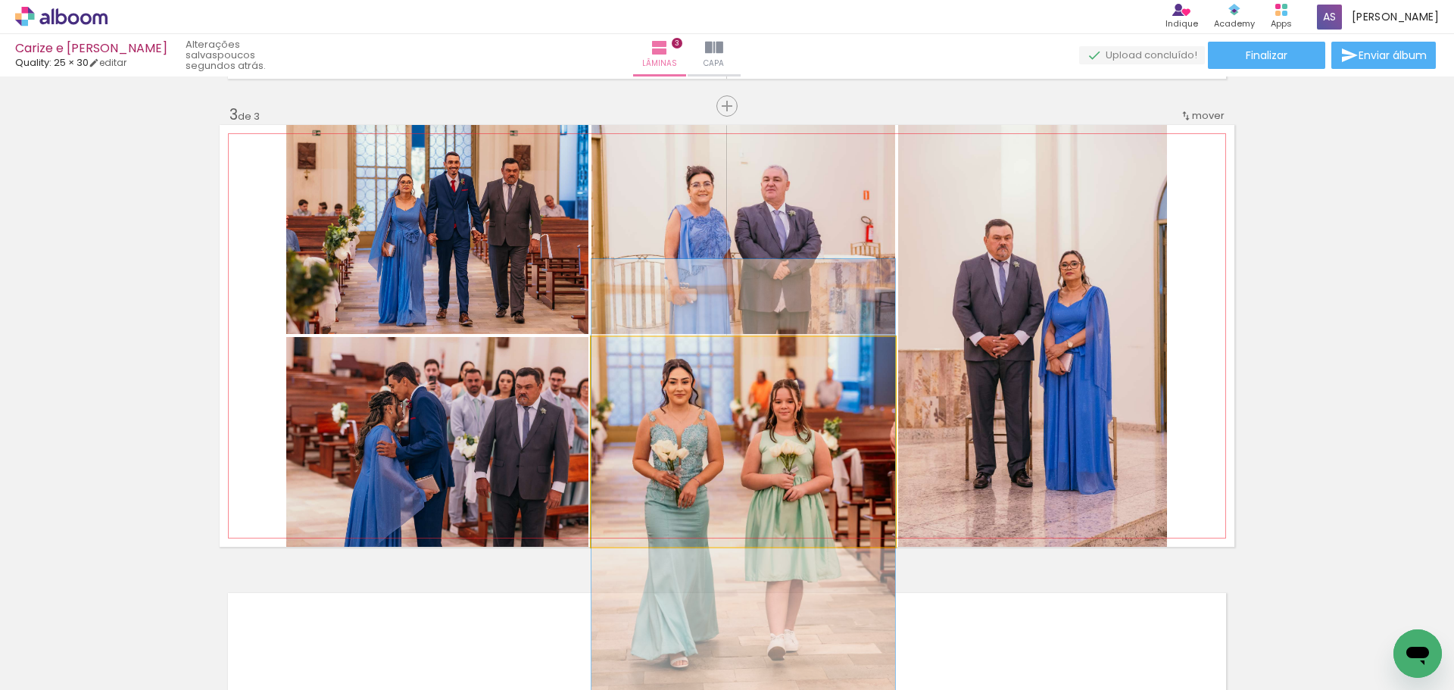
drag, startPoint x: 801, startPoint y: 410, endPoint x: 800, endPoint y: 455, distance: 44.7
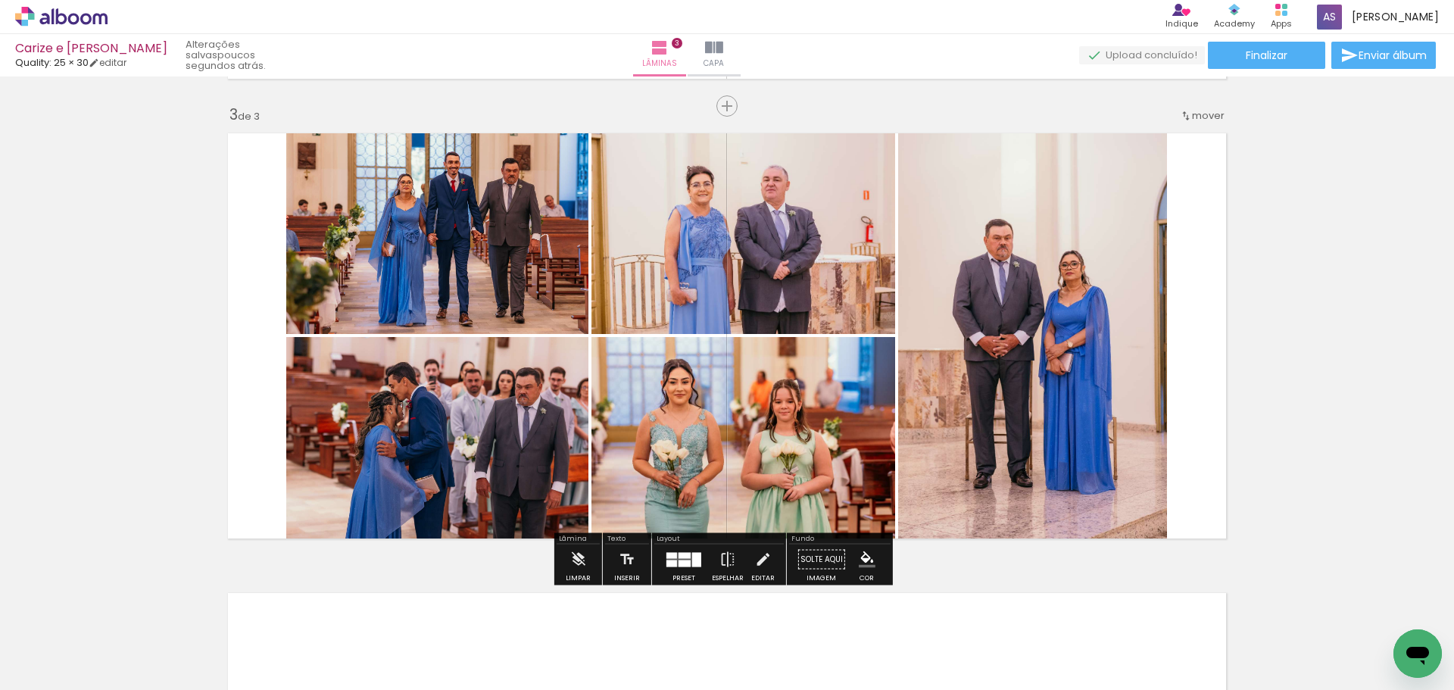
click at [1286, 363] on div "Inserir lâmina 1 de 3 Inserir lâmina 2 de 3 Inserir lâmina 3 de 3" at bounding box center [727, 86] width 1454 height 1839
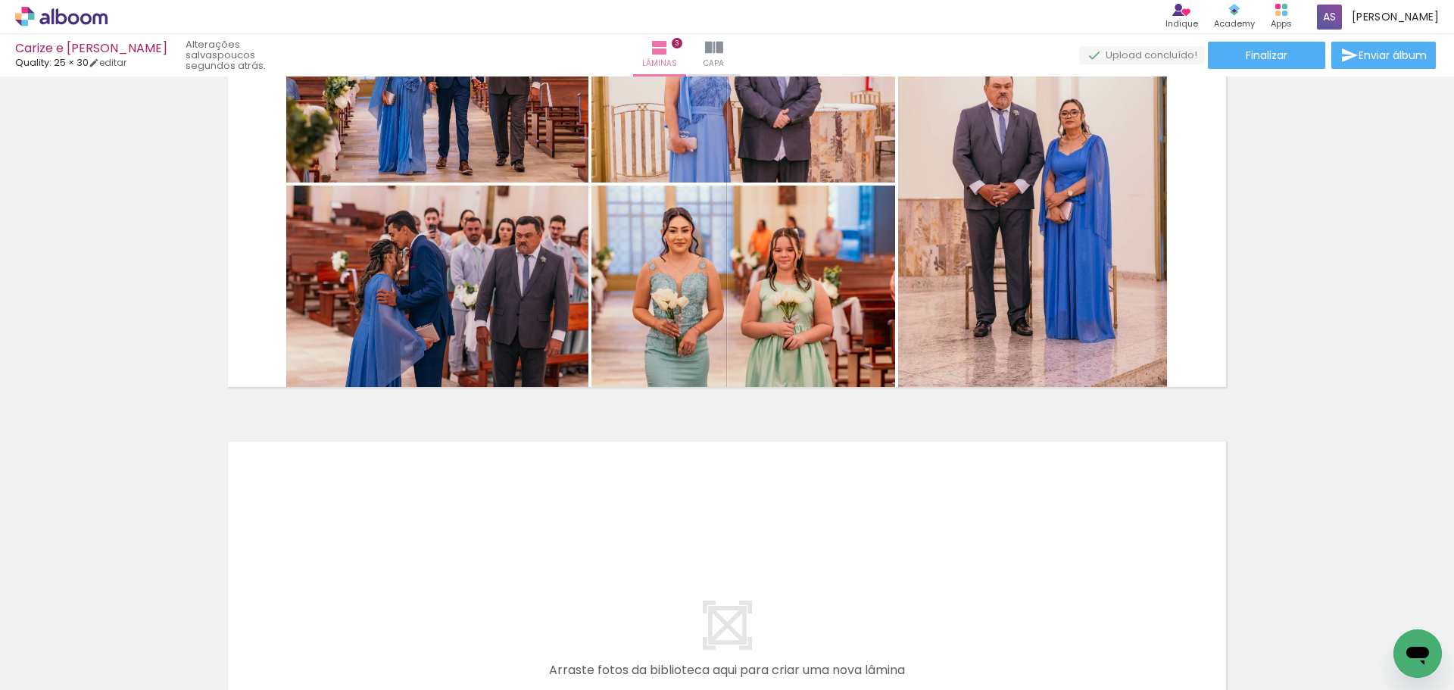
scroll to position [0, 974]
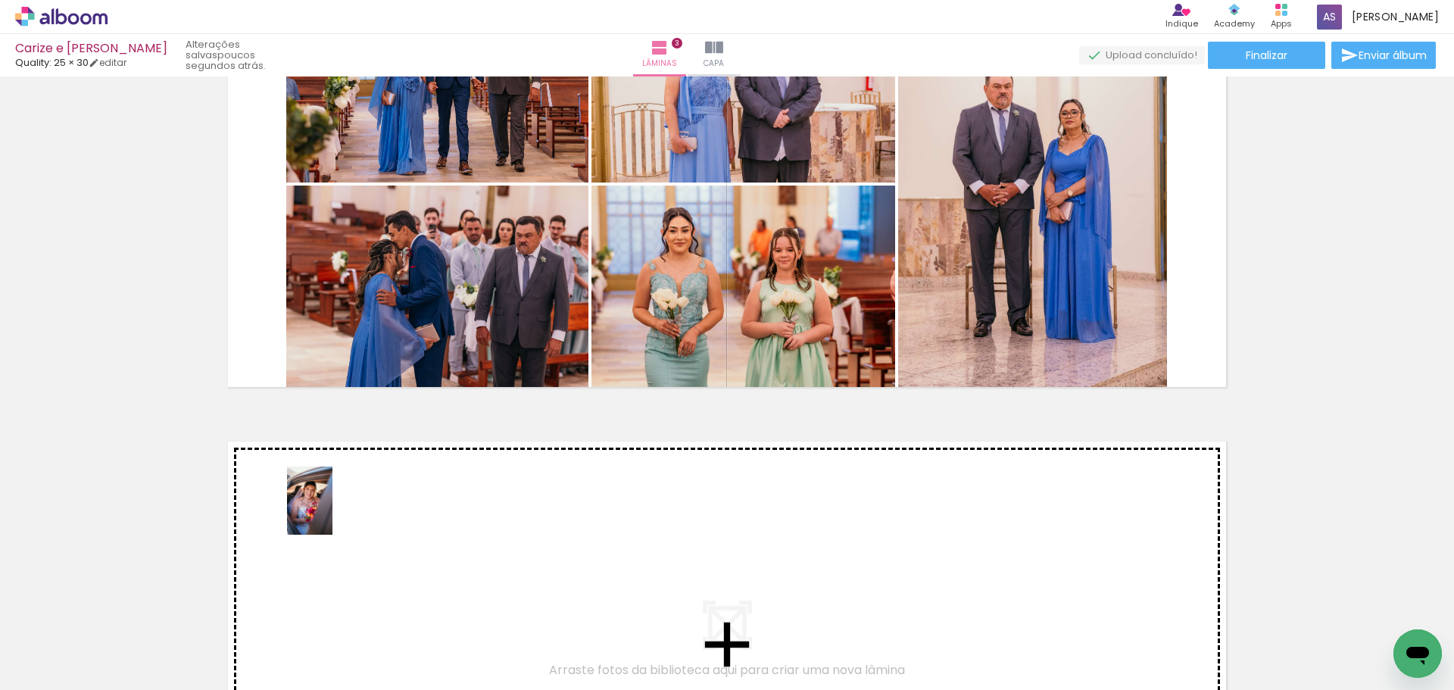
drag, startPoint x: 296, startPoint y: 644, endPoint x: 332, endPoint y: 512, distance: 136.7
click at [332, 512] on quentale-workspace at bounding box center [727, 345] width 1454 height 690
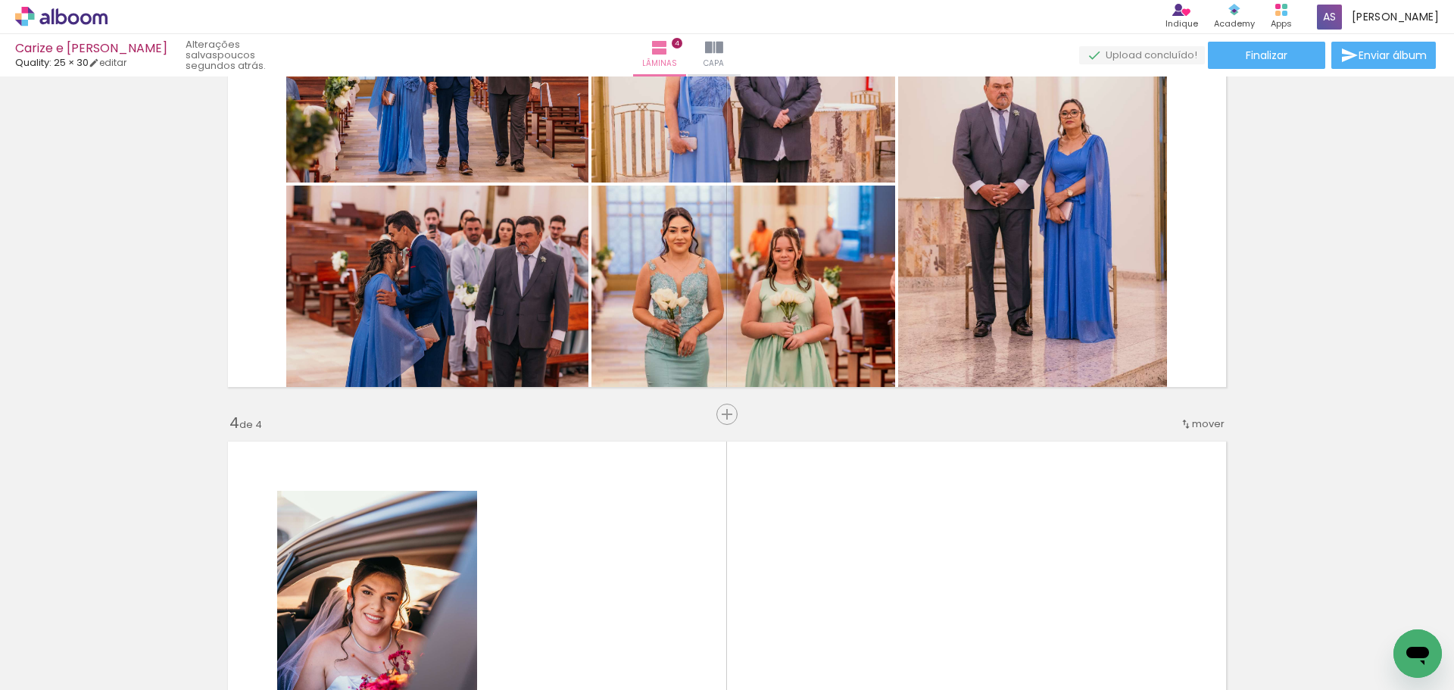
scroll to position [1374, 0]
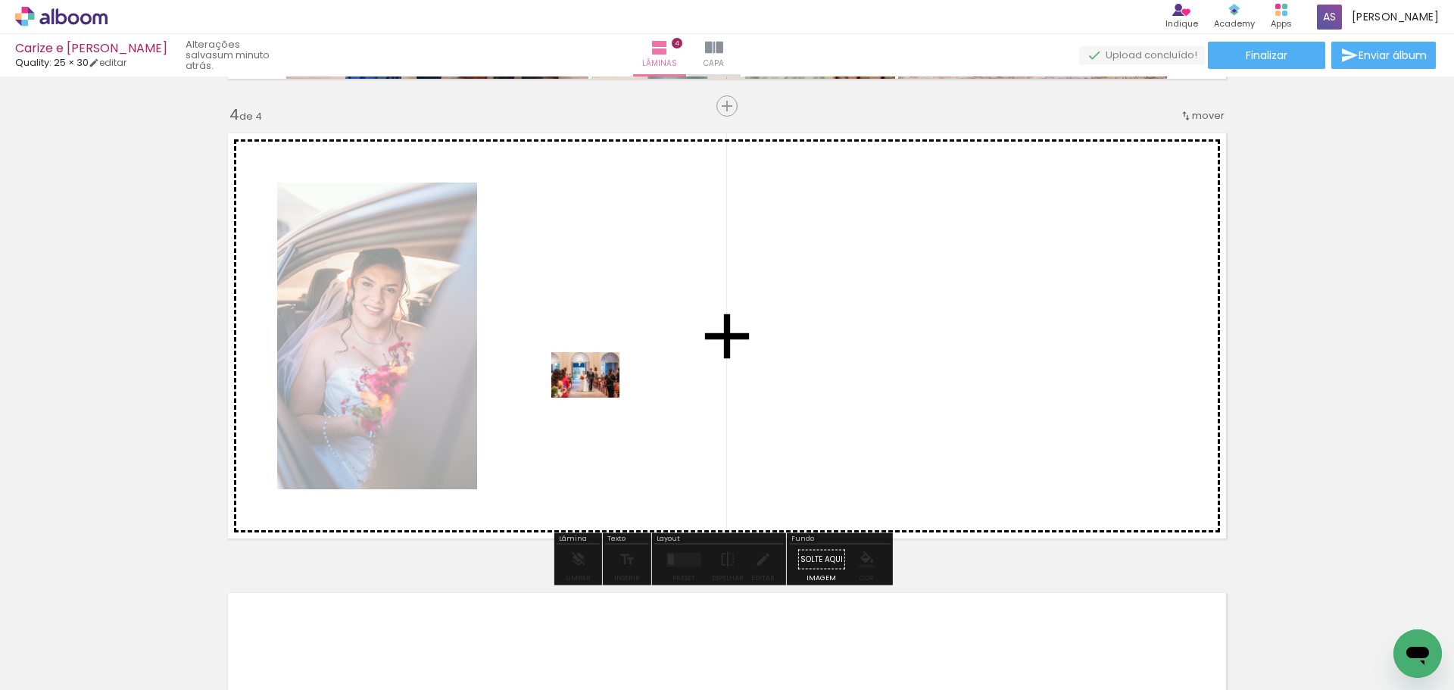
drag, startPoint x: 1039, startPoint y: 647, endPoint x: 597, endPoint y: 398, distance: 507.6
click at [597, 398] on quentale-workspace at bounding box center [727, 345] width 1454 height 690
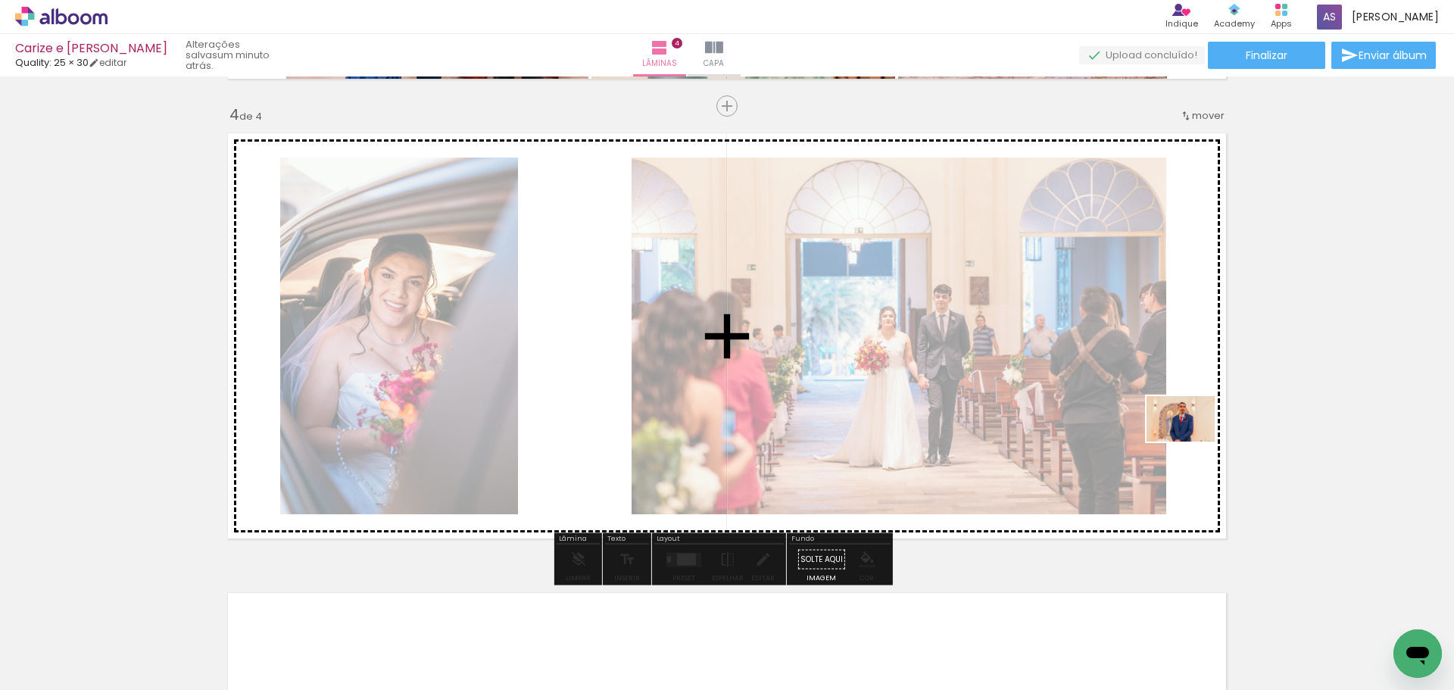
drag, startPoint x: 898, startPoint y: 654, endPoint x: 1192, endPoint y: 441, distance: 362.8
click at [1192, 441] on quentale-workspace at bounding box center [727, 345] width 1454 height 690
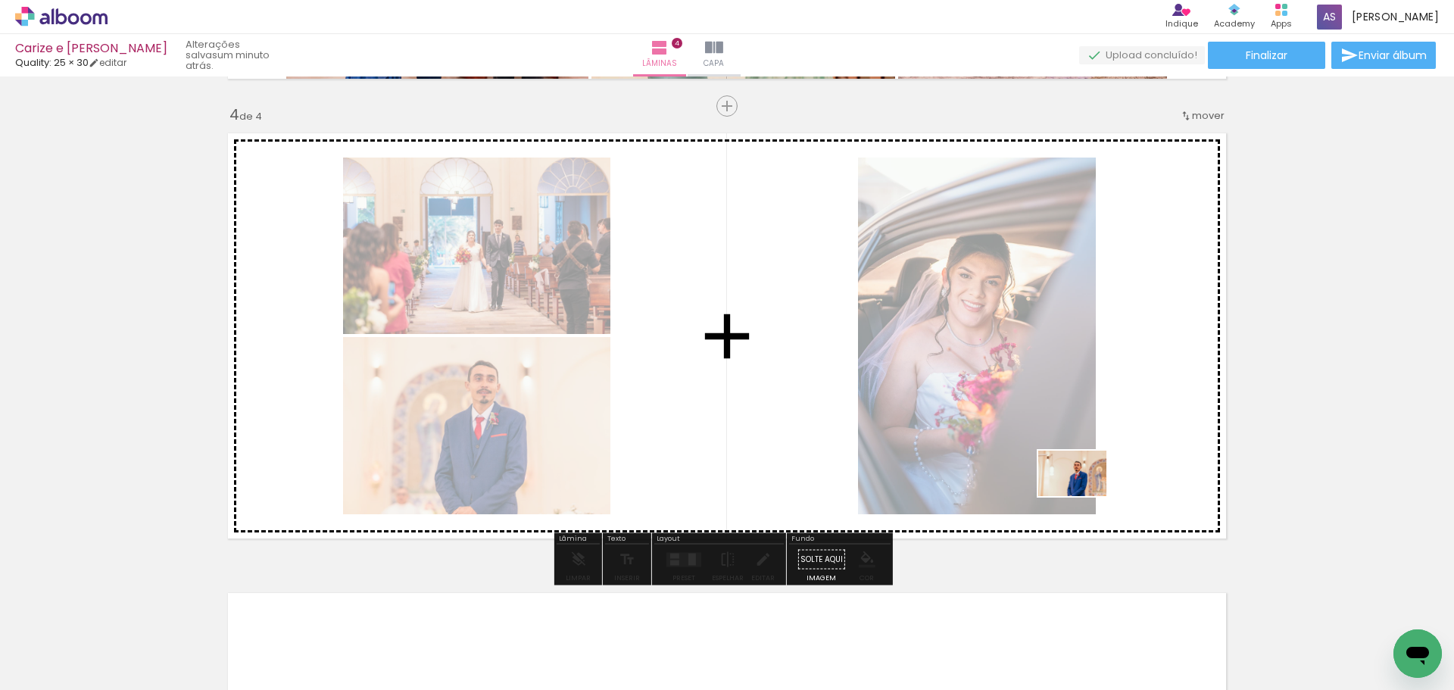
drag, startPoint x: 963, startPoint y: 651, endPoint x: 1084, endPoint y: 496, distance: 196.5
click at [1084, 496] on quentale-workspace at bounding box center [727, 345] width 1454 height 690
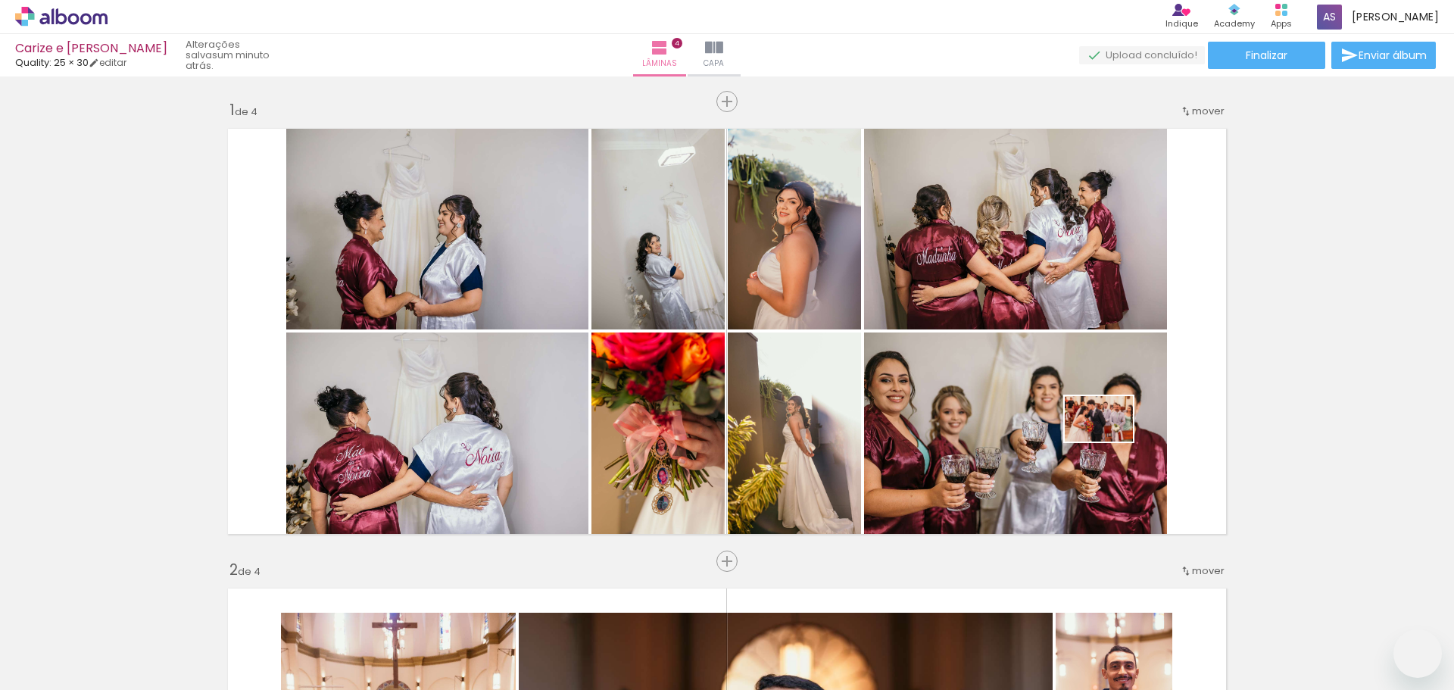
click at [1110, 439] on quentale-workspace at bounding box center [727, 345] width 1454 height 690
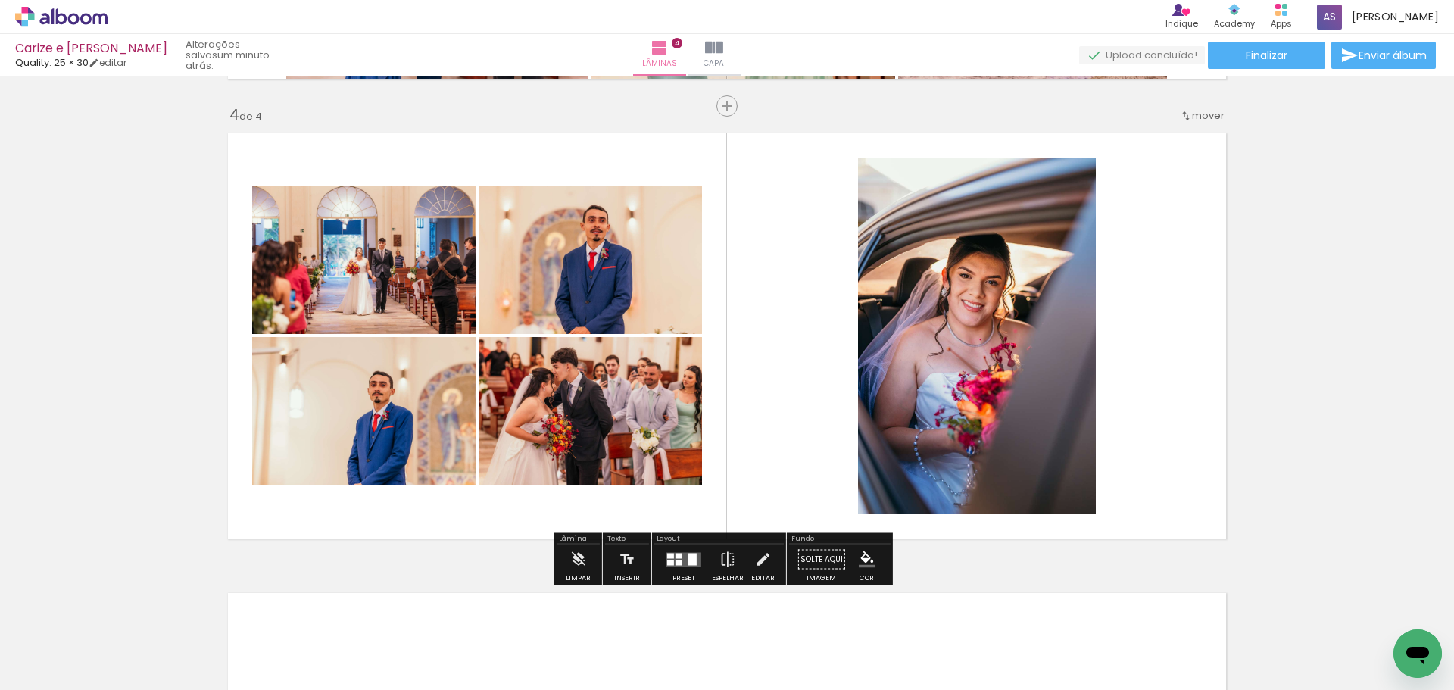
scroll to position [0, 974]
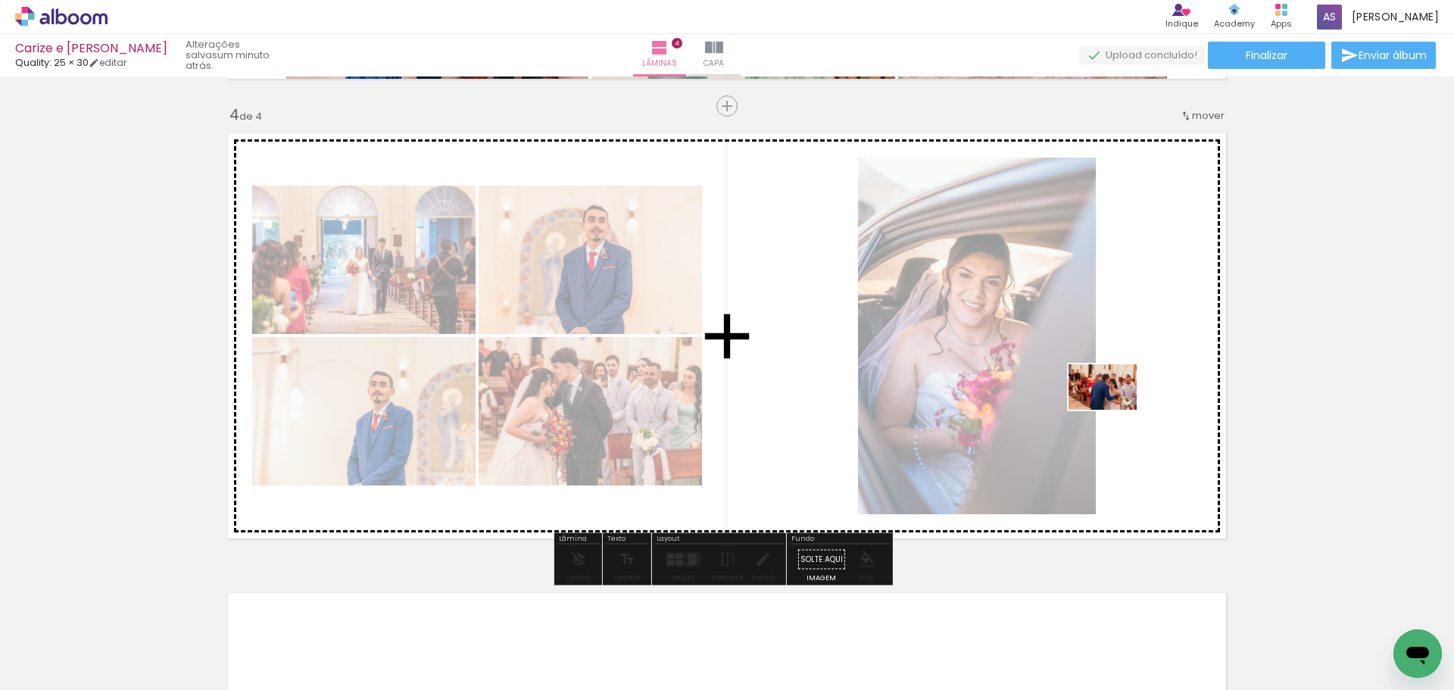
drag, startPoint x: 1211, startPoint y: 646, endPoint x: 1114, endPoint y: 410, distance: 255.4
click at [1114, 410] on quentale-workspace at bounding box center [727, 345] width 1454 height 690
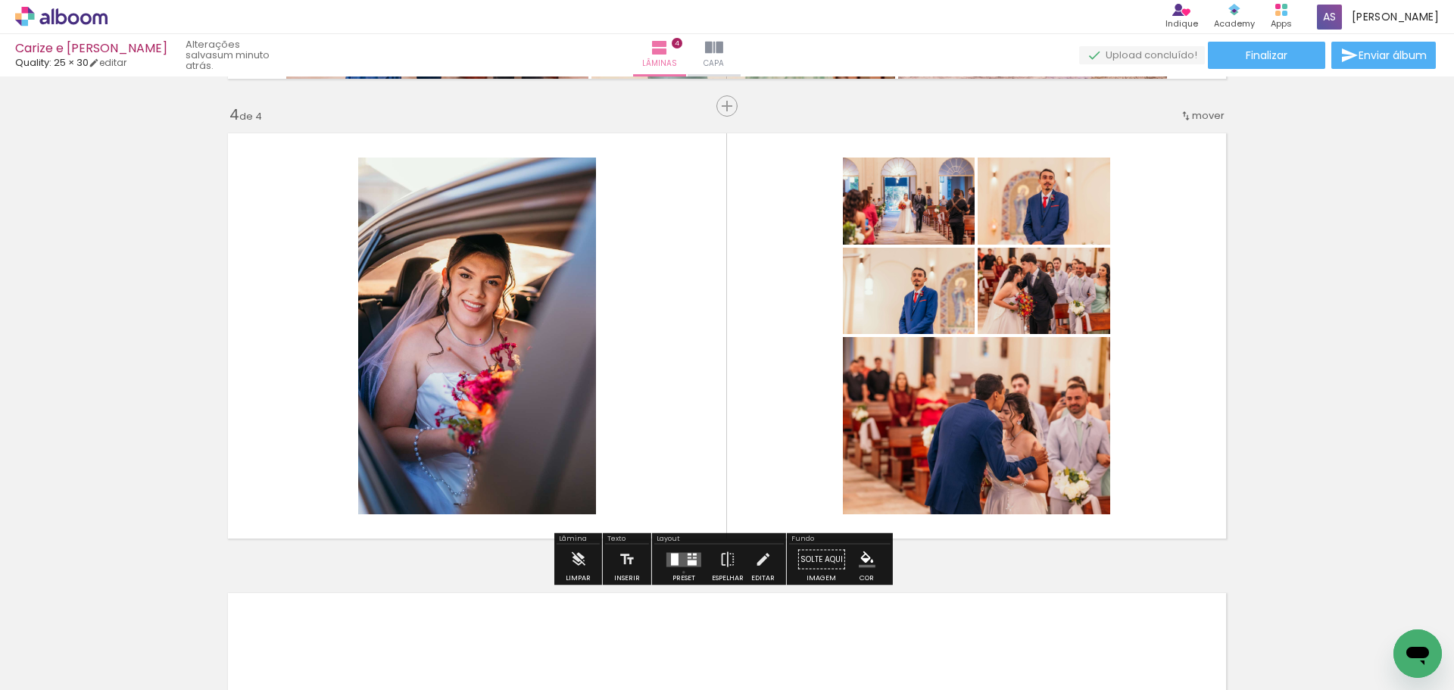
click at [680, 572] on div at bounding box center [683, 559] width 41 height 30
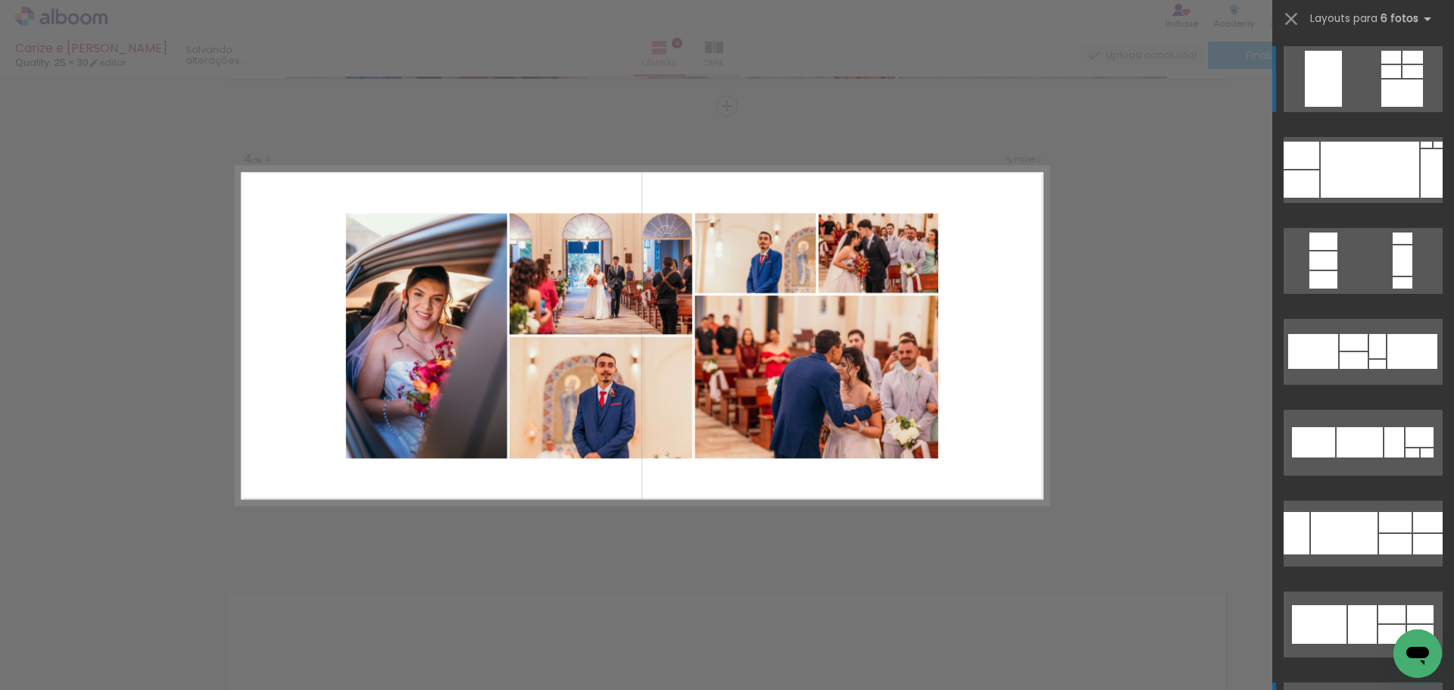
scroll to position [227, 0]
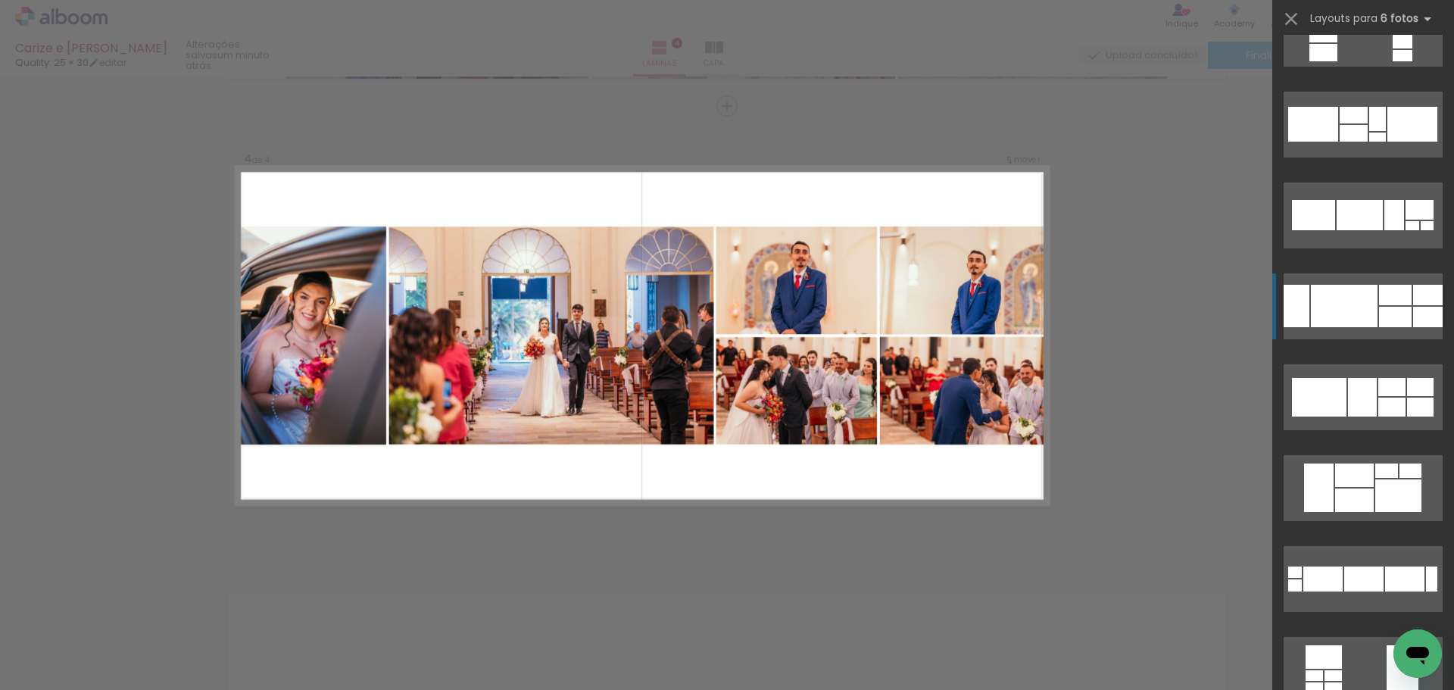
click at [1385, 302] on div at bounding box center [1395, 295] width 33 height 20
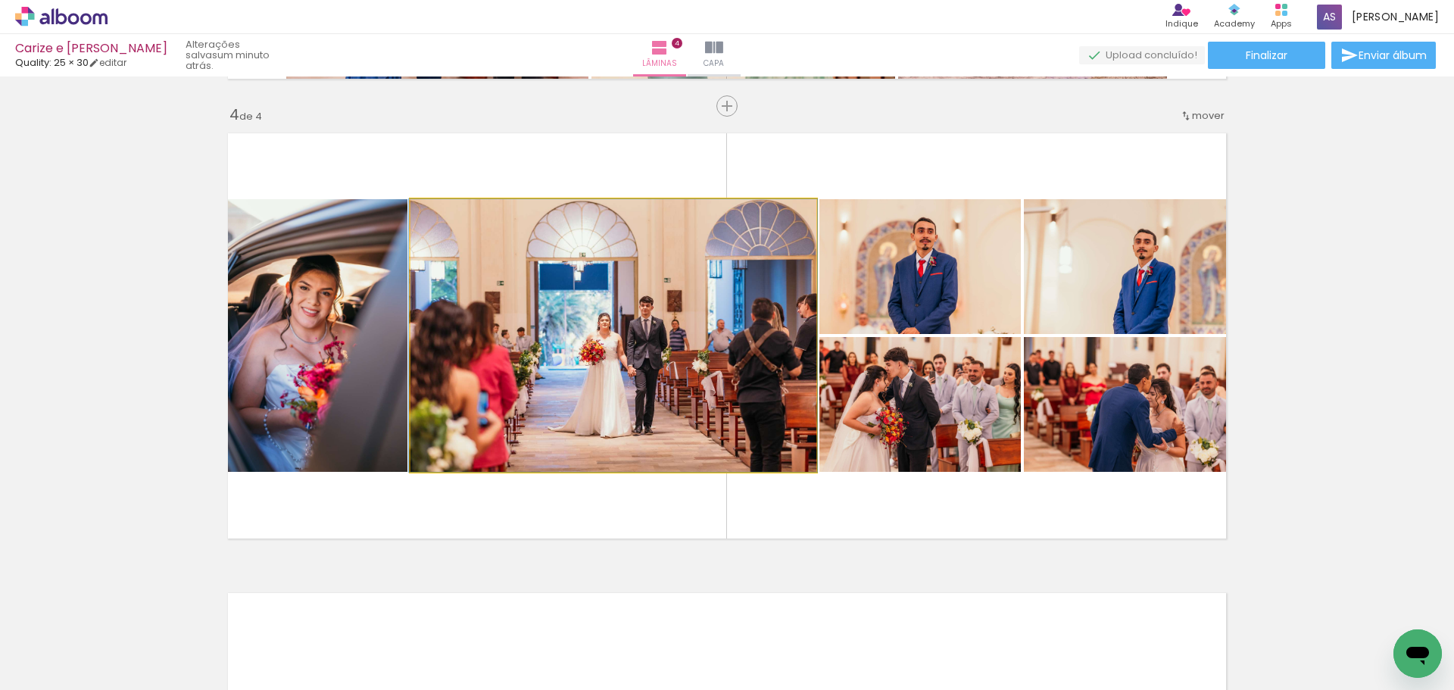
click at [660, 338] on quentale-photo at bounding box center [613, 335] width 406 height 273
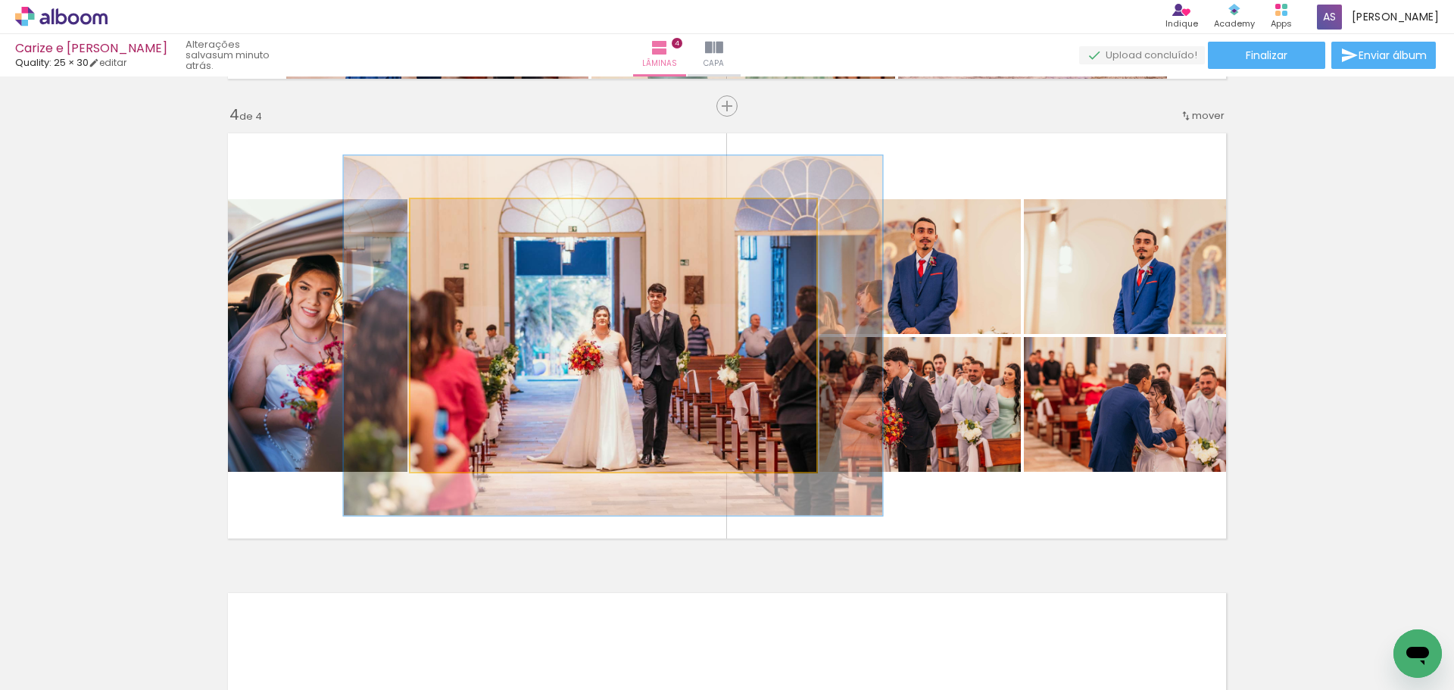
drag, startPoint x: 446, startPoint y: 215, endPoint x: 463, endPoint y: 214, distance: 16.7
type paper-slider "132"
click at [463, 214] on div at bounding box center [463, 215] width 24 height 24
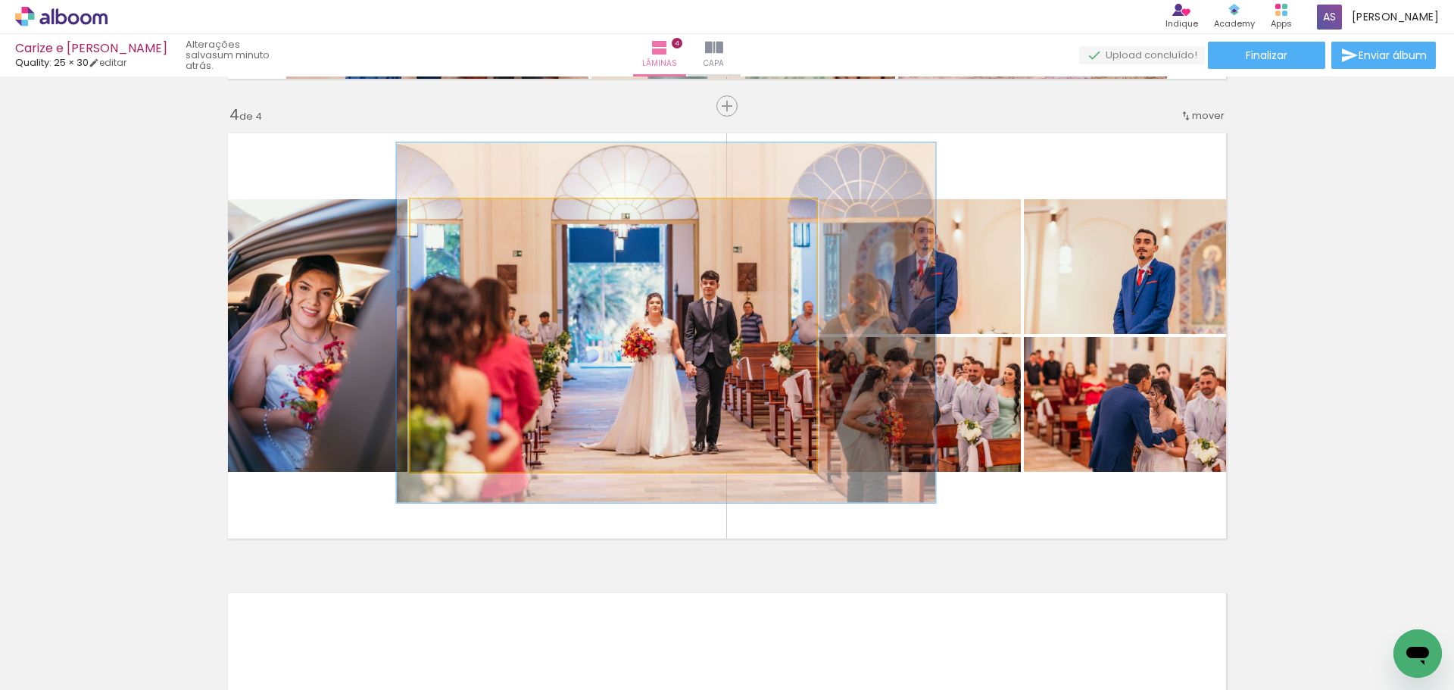
drag, startPoint x: 626, startPoint y: 329, endPoint x: 675, endPoint y: 317, distance: 50.5
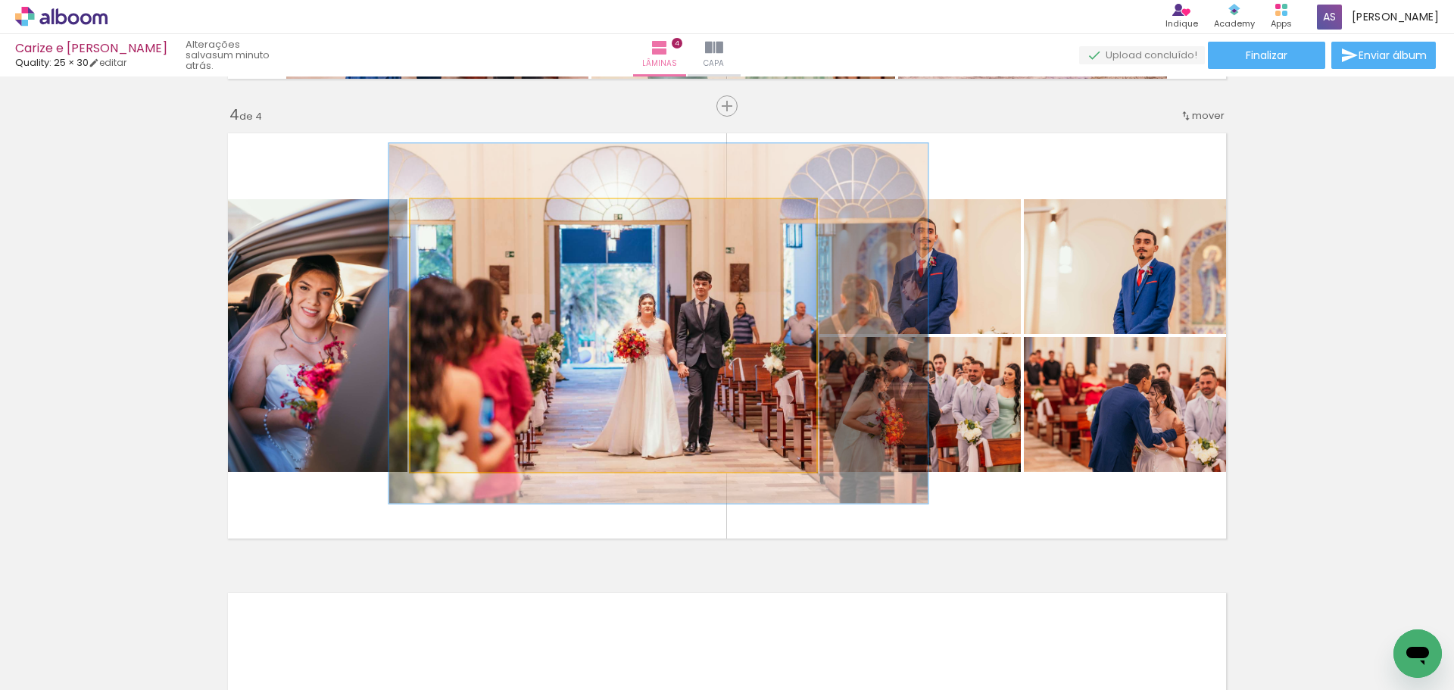
drag, startPoint x: 746, startPoint y: 368, endPoint x: 738, endPoint y: 369, distance: 7.6
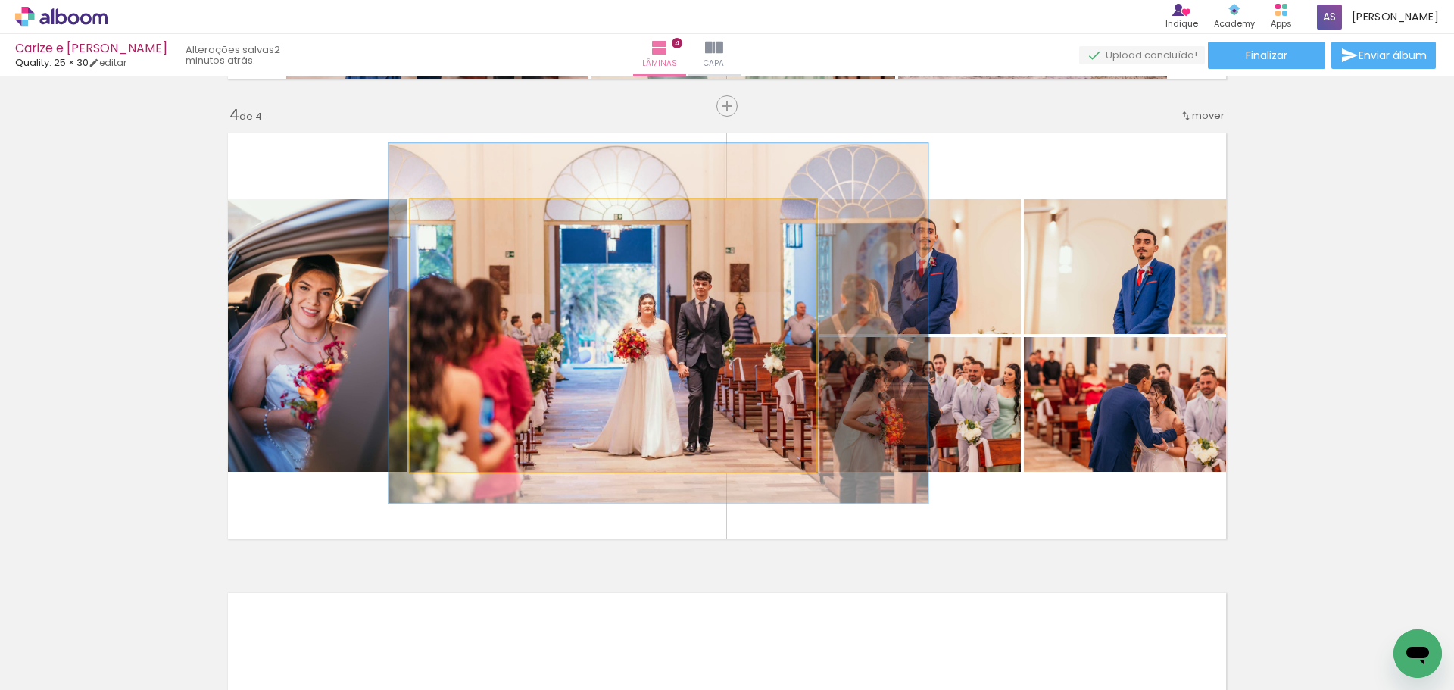
click at [700, 386] on quentale-photo at bounding box center [613, 335] width 406 height 273
click at [701, 386] on quentale-photo at bounding box center [613, 335] width 406 height 273
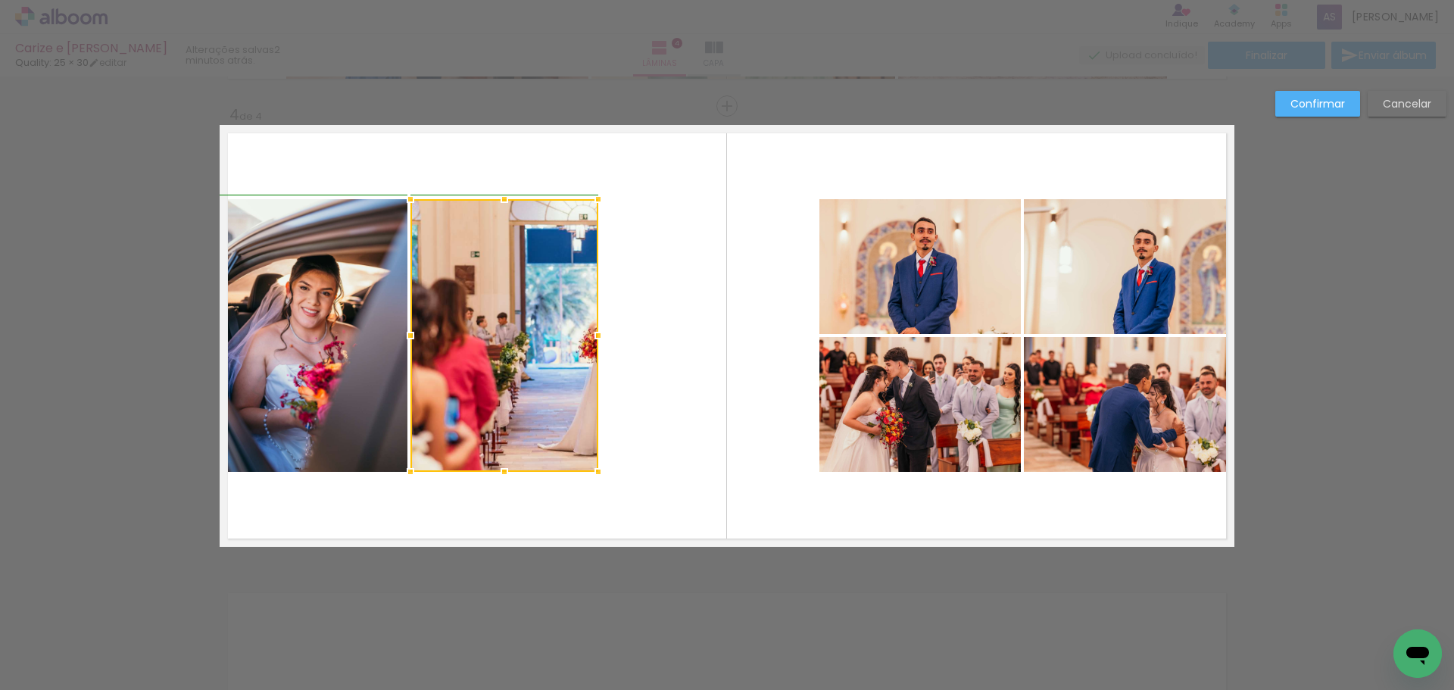
drag, startPoint x: 812, startPoint y: 338, endPoint x: 596, endPoint y: 360, distance: 216.9
click at [596, 360] on album-spread "4 de 4" at bounding box center [727, 336] width 1015 height 422
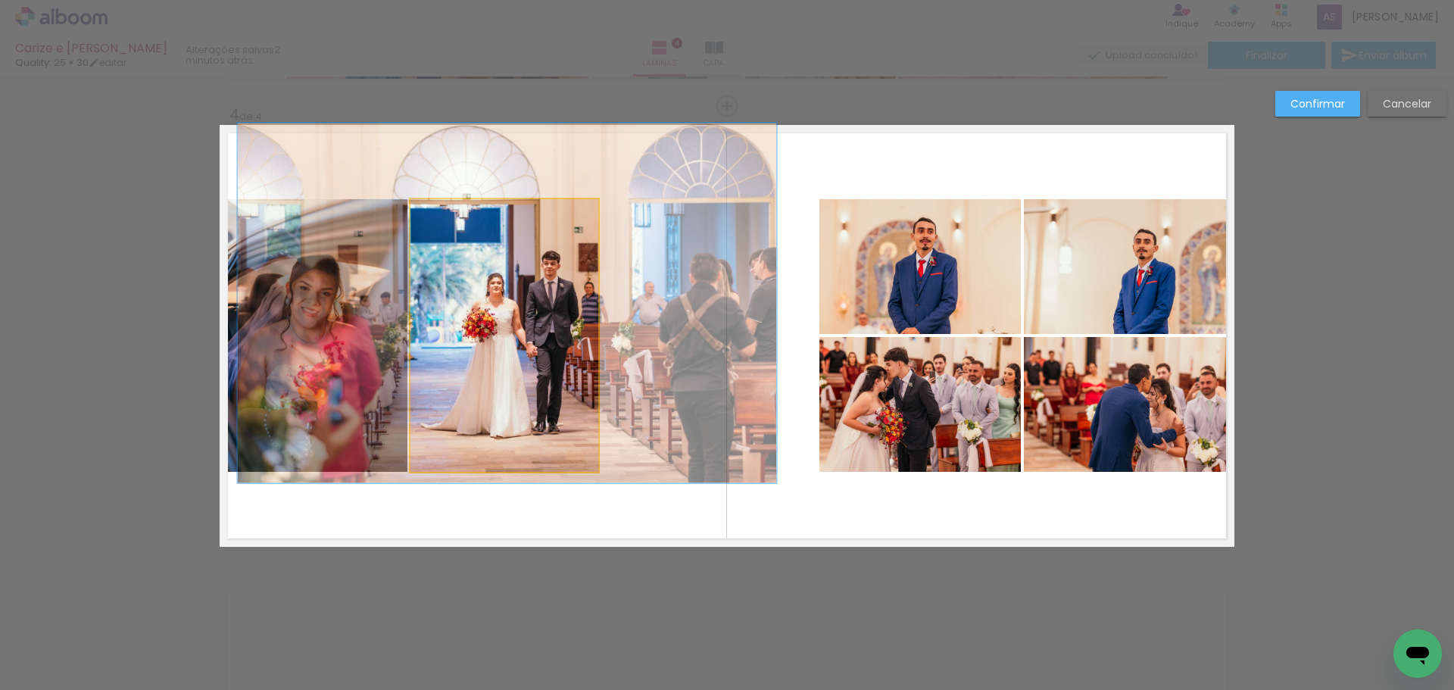
drag, startPoint x: 560, startPoint y: 352, endPoint x: 444, endPoint y: 332, distance: 118.4
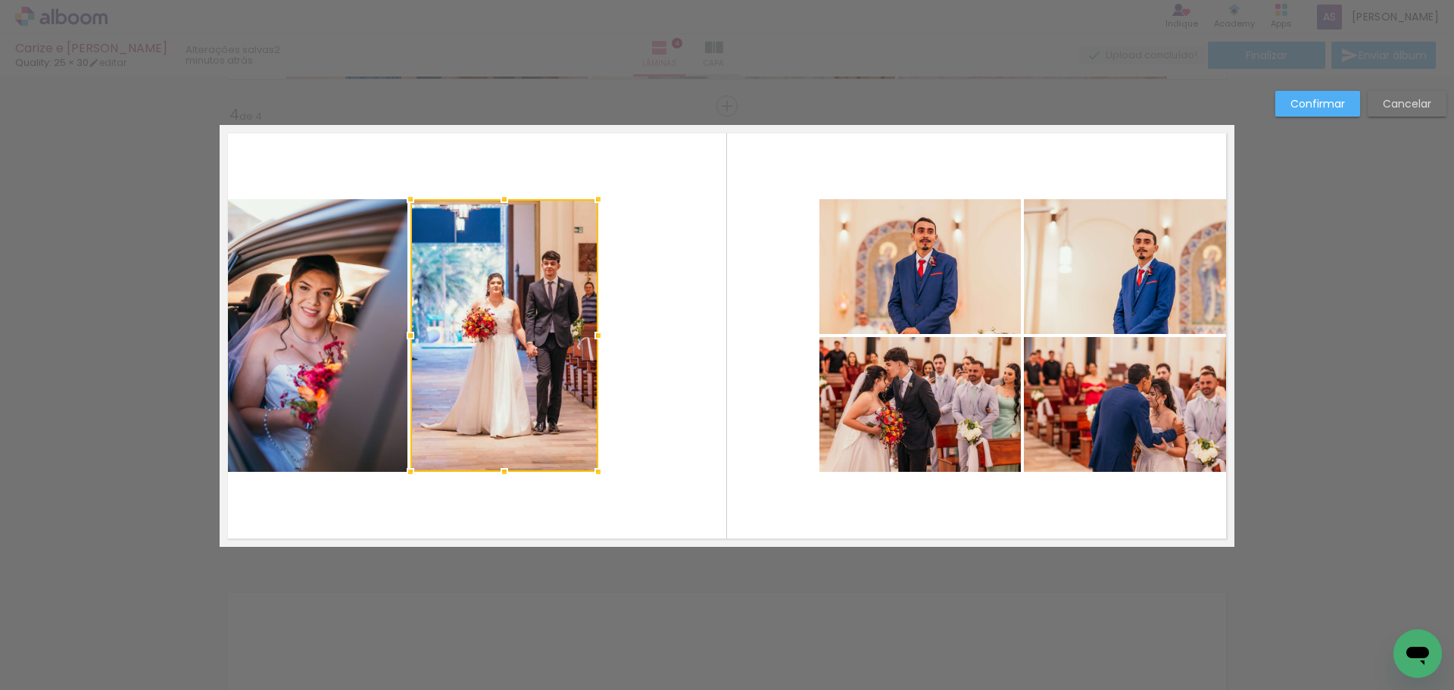
click at [648, 336] on quentale-layouter at bounding box center [727, 336] width 1015 height 422
click at [649, 336] on quentale-layouter at bounding box center [727, 336] width 1015 height 422
click at [1338, 95] on paper-button "Confirmar" at bounding box center [1317, 104] width 85 height 26
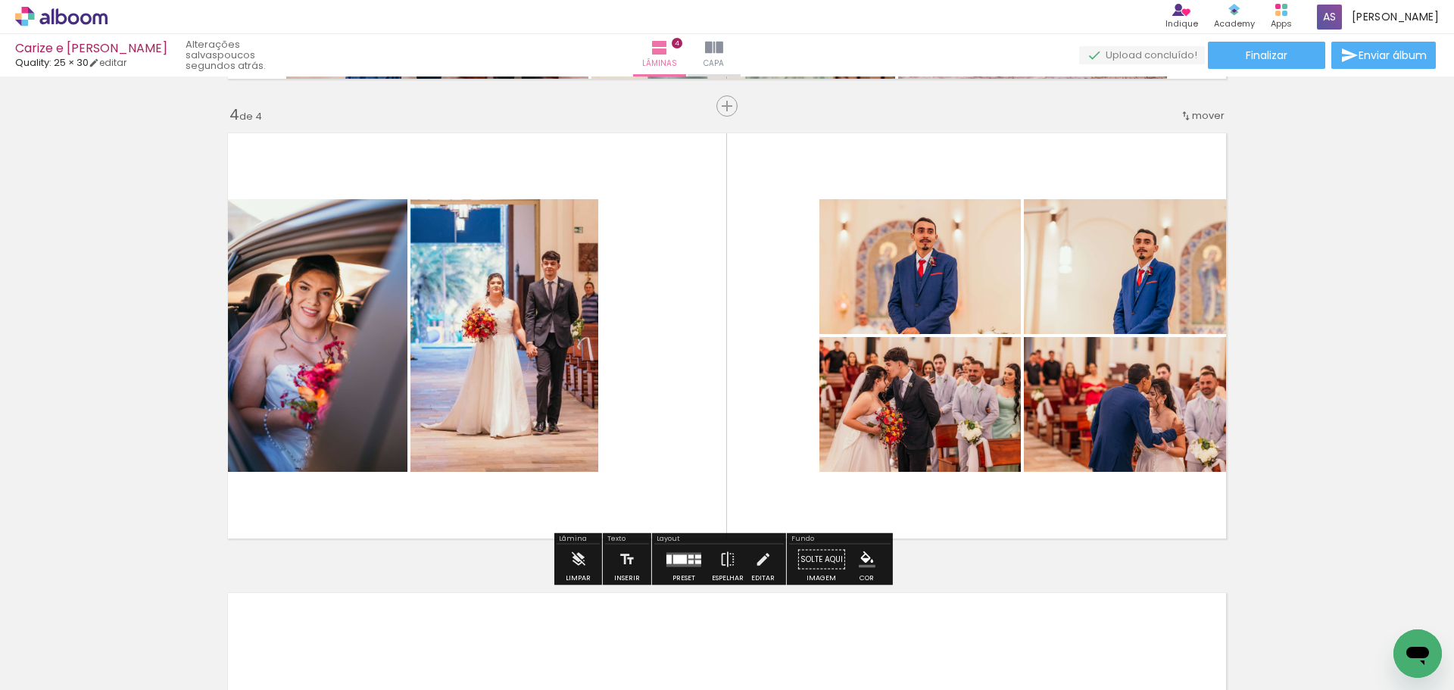
click at [695, 560] on div at bounding box center [698, 562] width 6 height 4
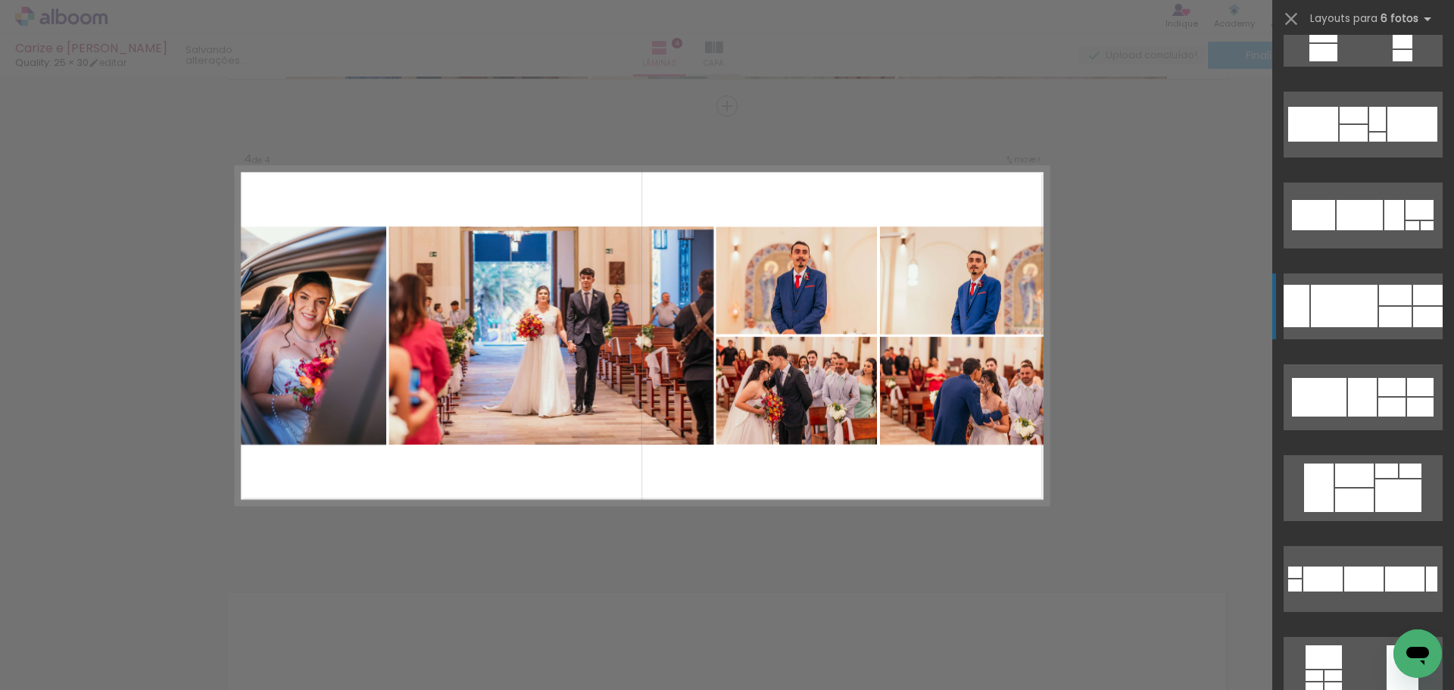
scroll to position [454, 0]
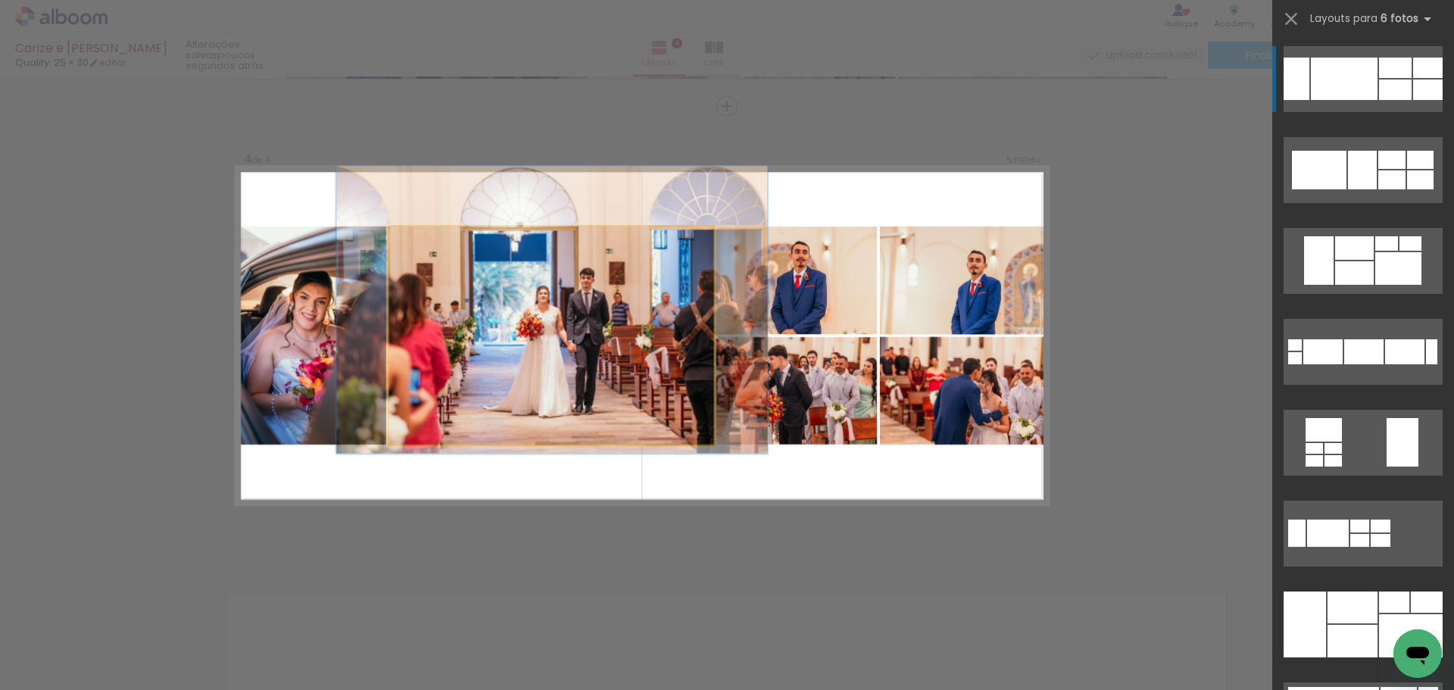
click at [687, 379] on quentale-photo at bounding box center [551, 335] width 325 height 218
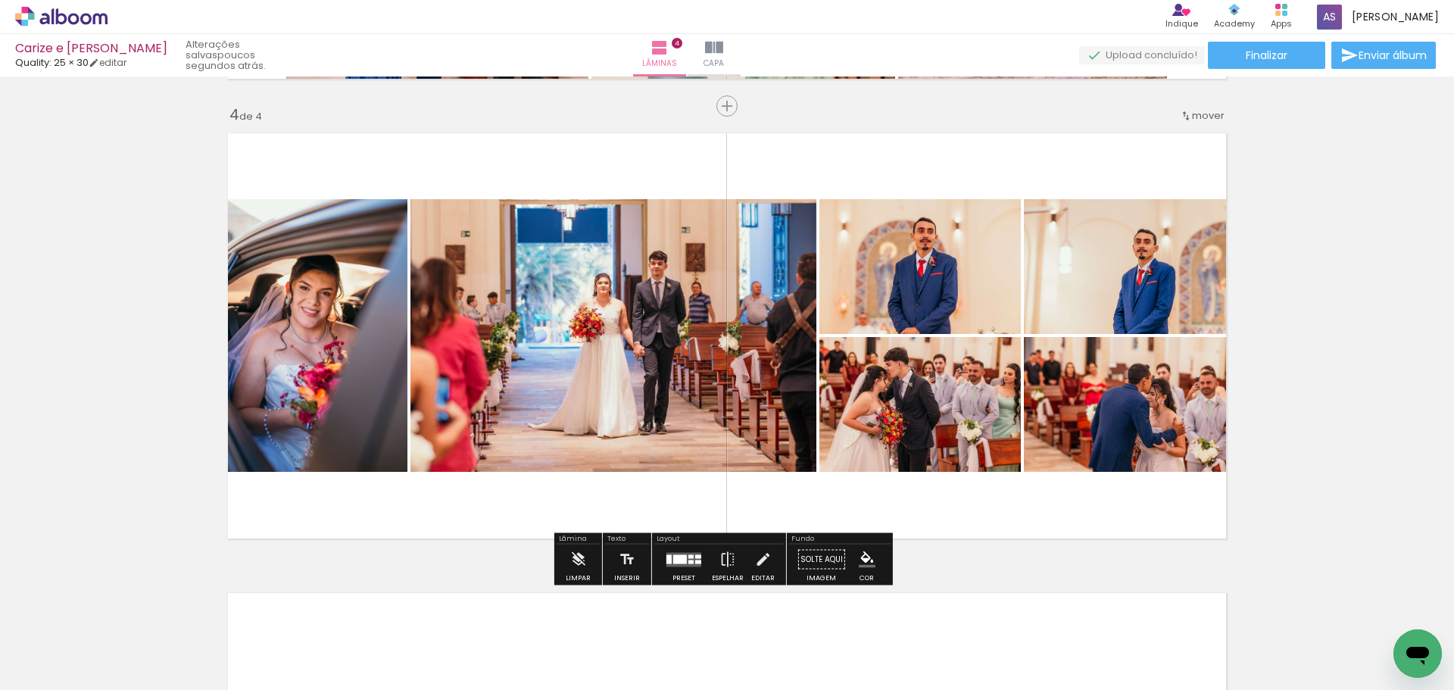
click at [682, 556] on div at bounding box center [680, 558] width 14 height 9
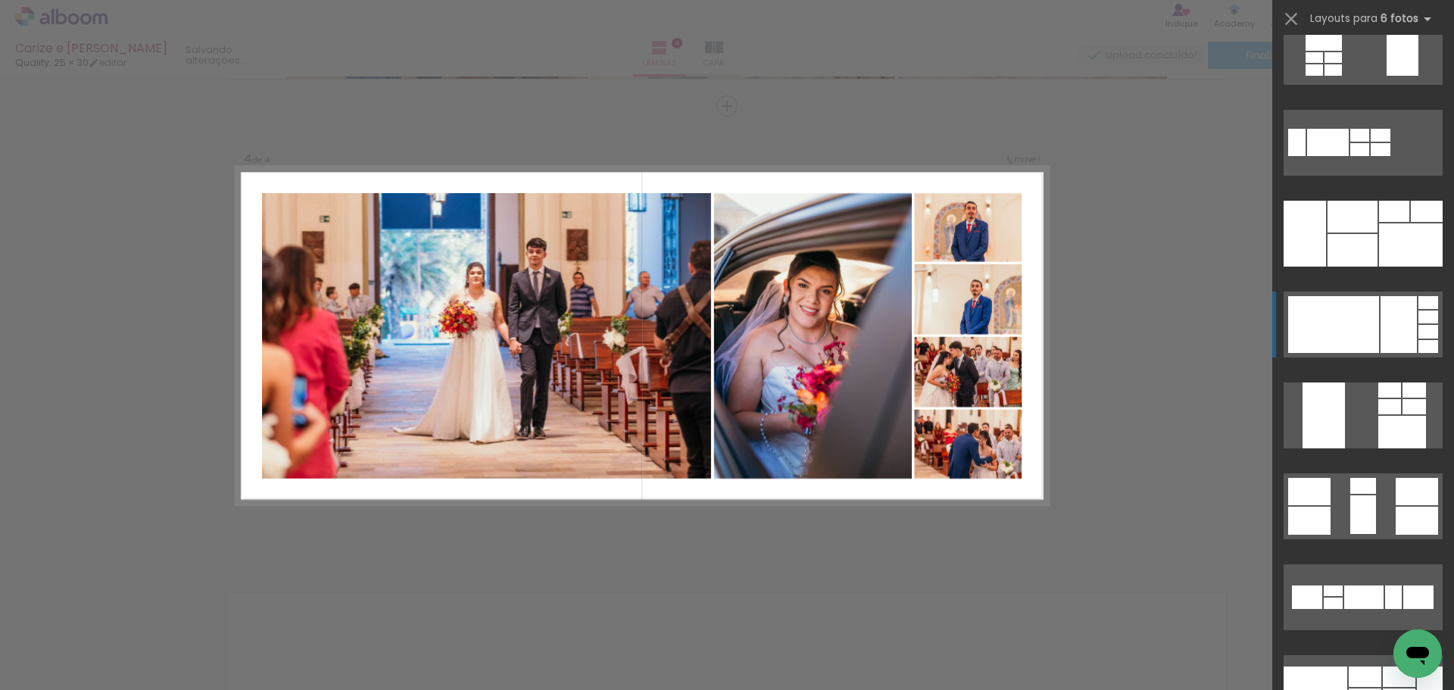
scroll to position [984, 0]
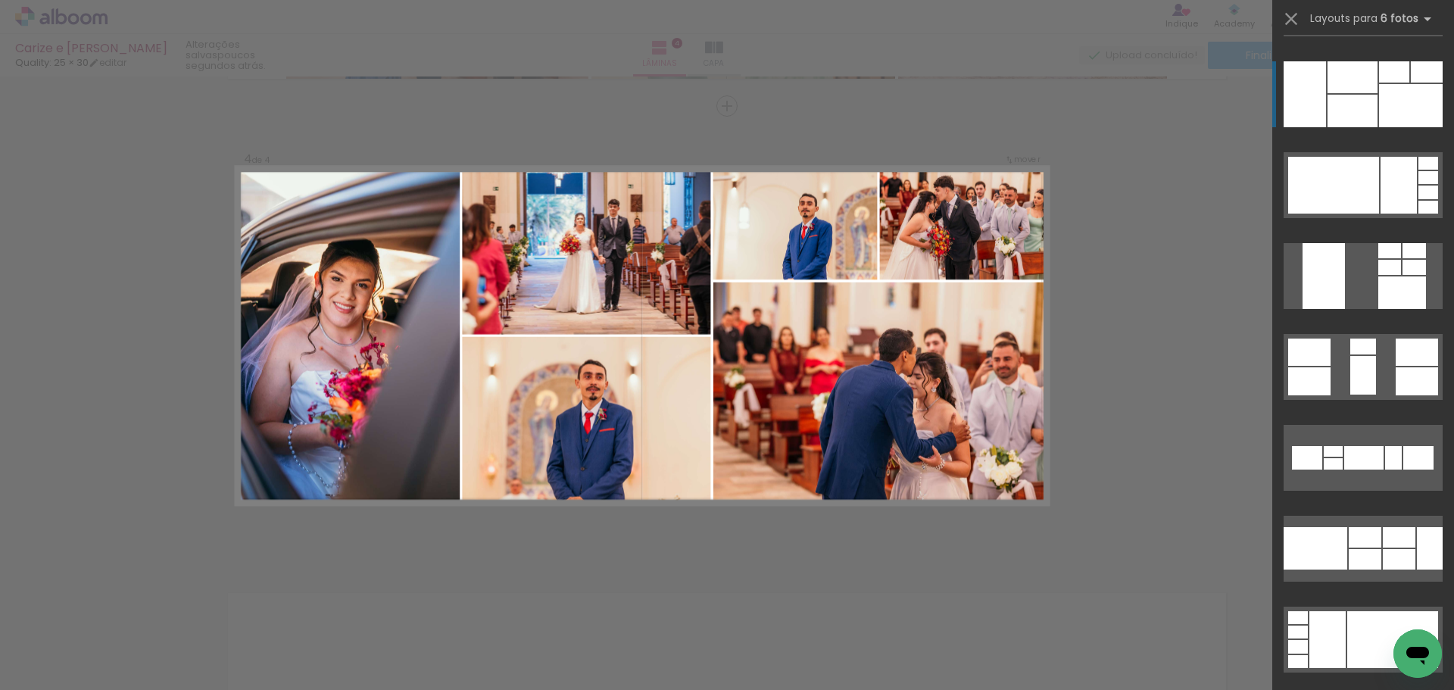
click at [1385, 79] on div at bounding box center [1394, 71] width 30 height 21
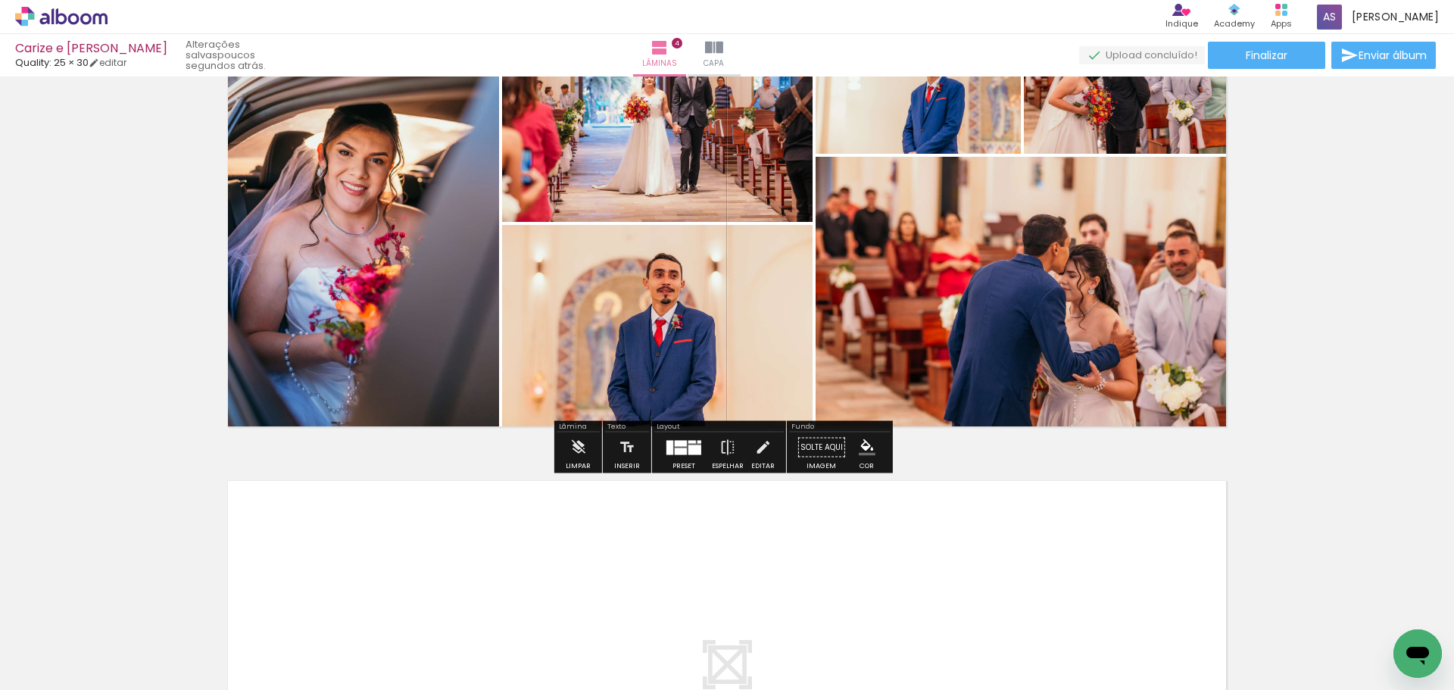
scroll to position [1450, 0]
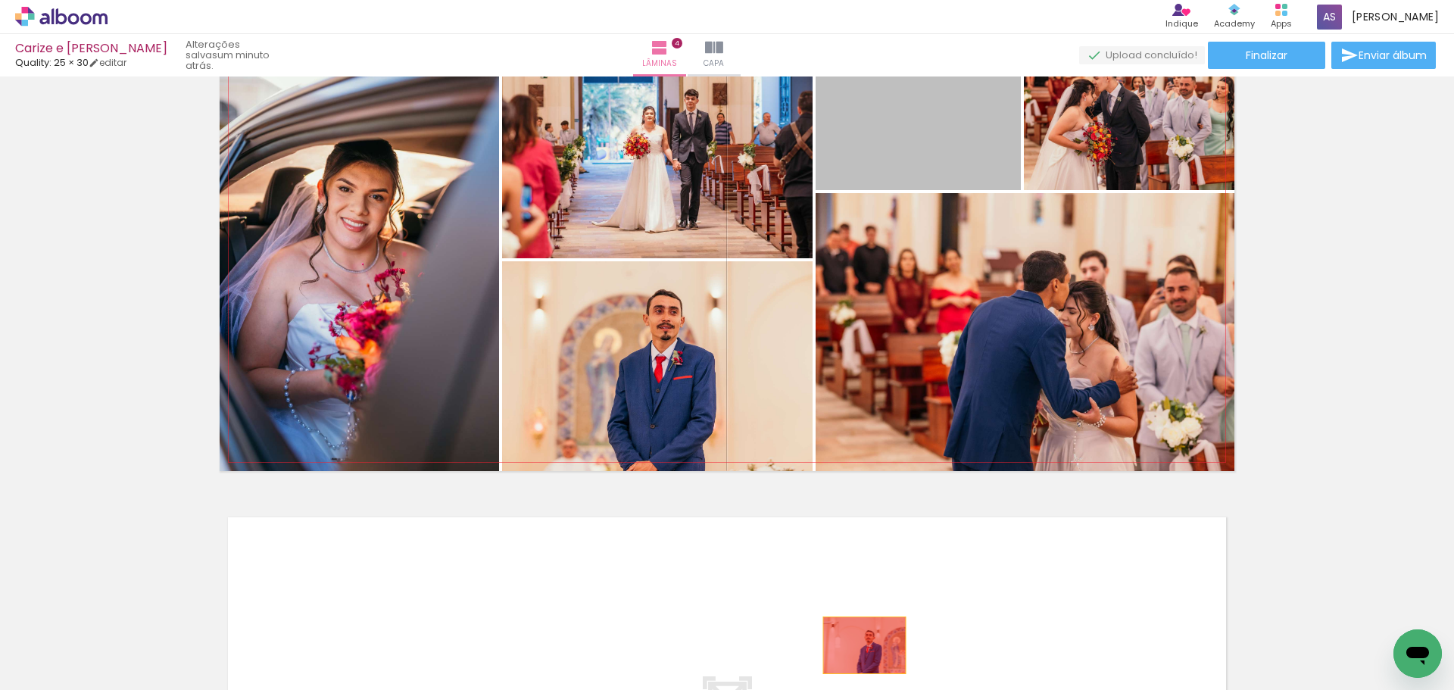
drag, startPoint x: 935, startPoint y: 129, endPoint x: 900, endPoint y: 483, distance: 356.1
click at [860, 644] on quentale-workspace at bounding box center [727, 345] width 1454 height 690
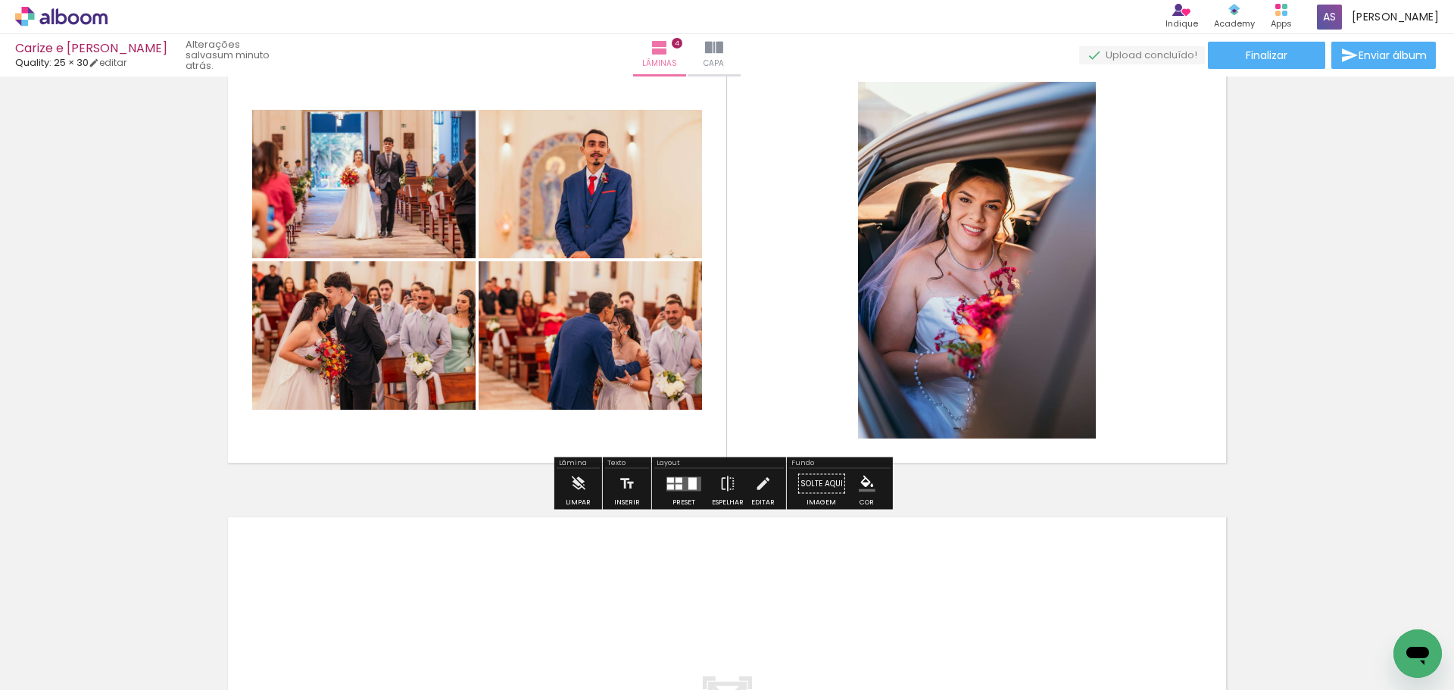
click at [675, 478] on div at bounding box center [678, 479] width 7 height 5
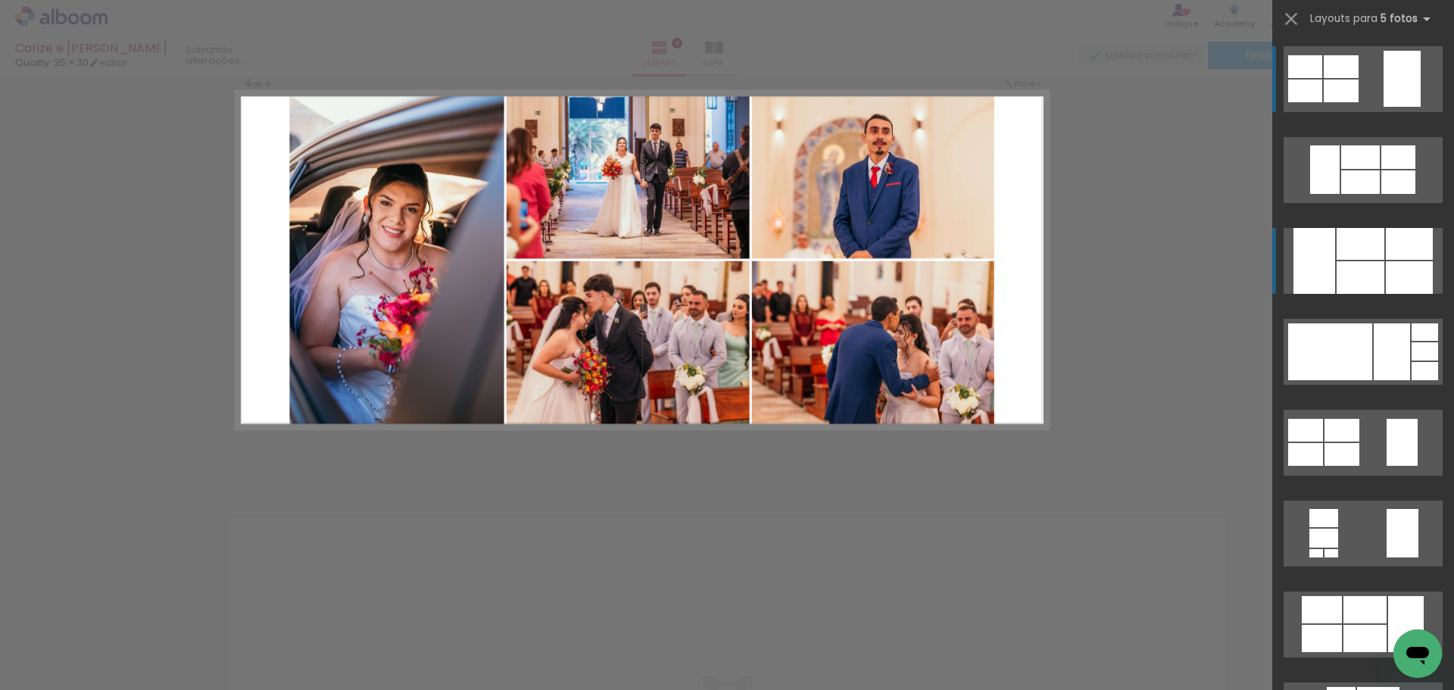
scroll to position [1374, 0]
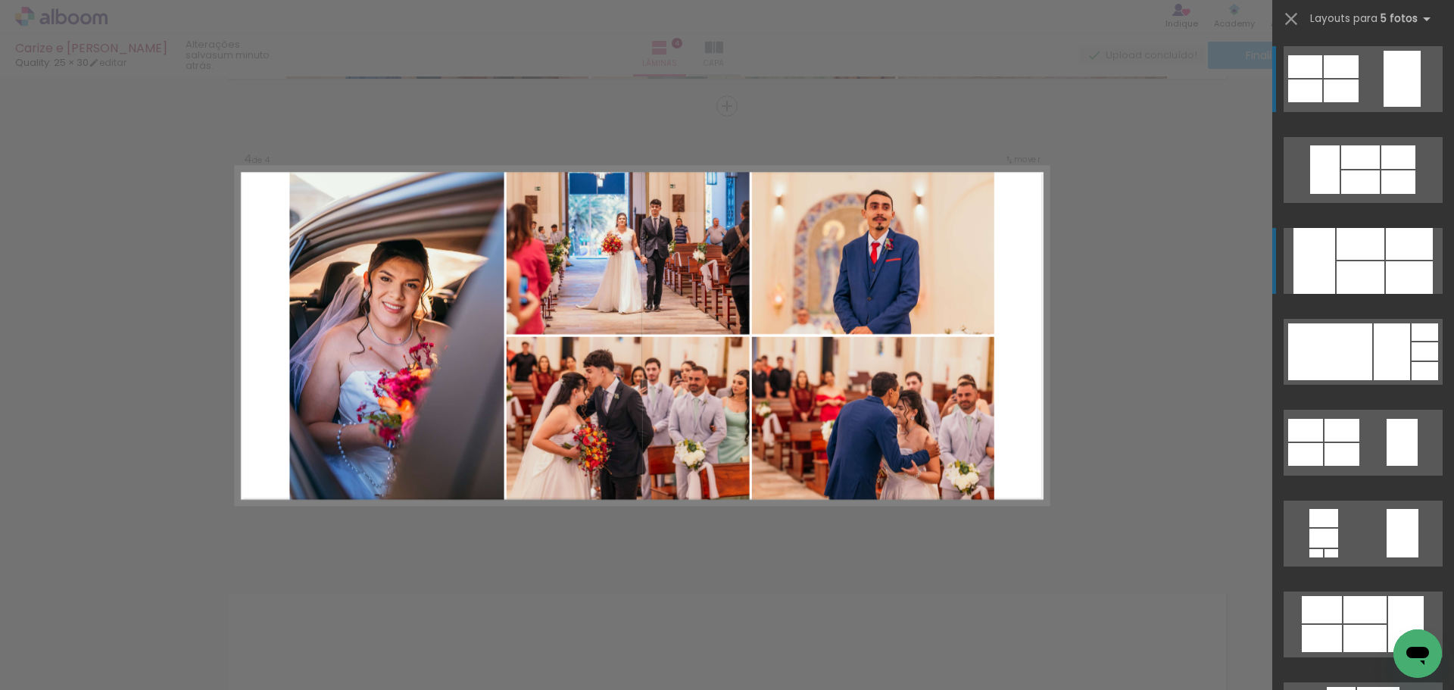
click at [1386, 281] on div at bounding box center [1409, 277] width 47 height 33
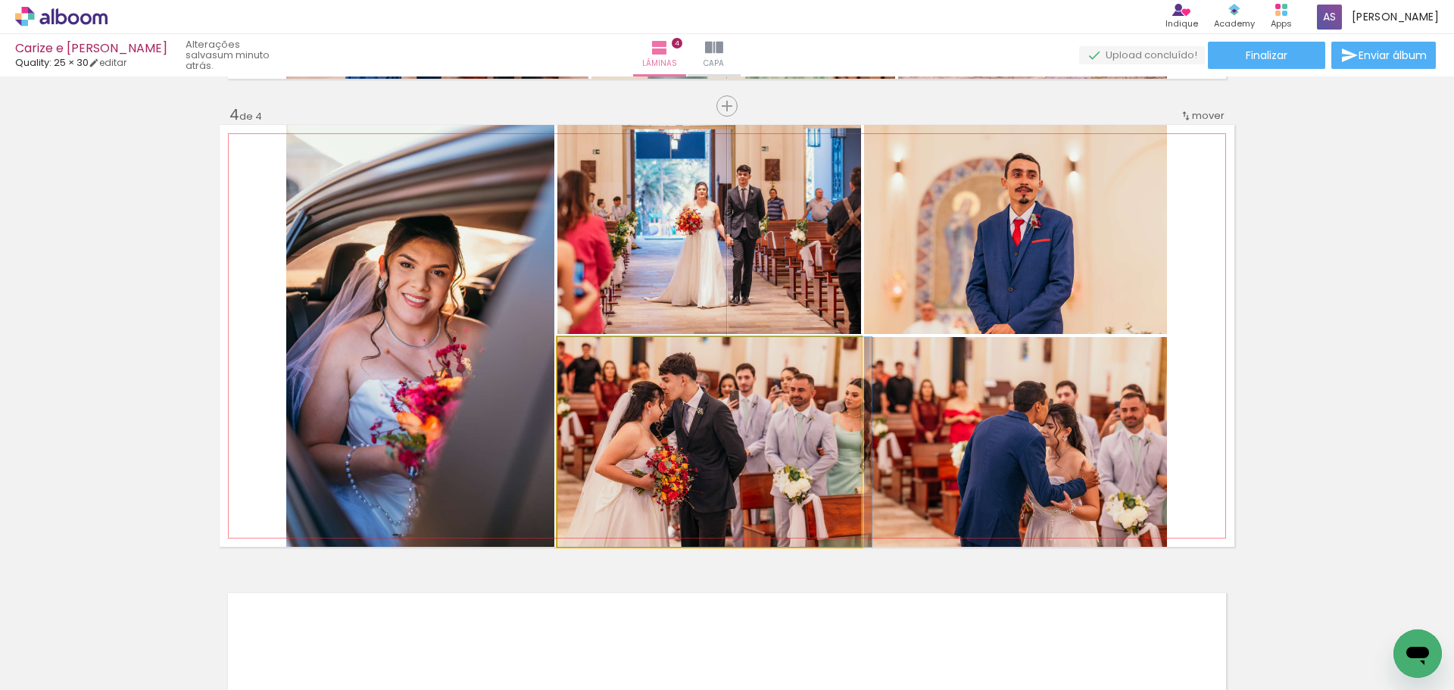
drag, startPoint x: 737, startPoint y: 448, endPoint x: 754, endPoint y: 447, distance: 17.4
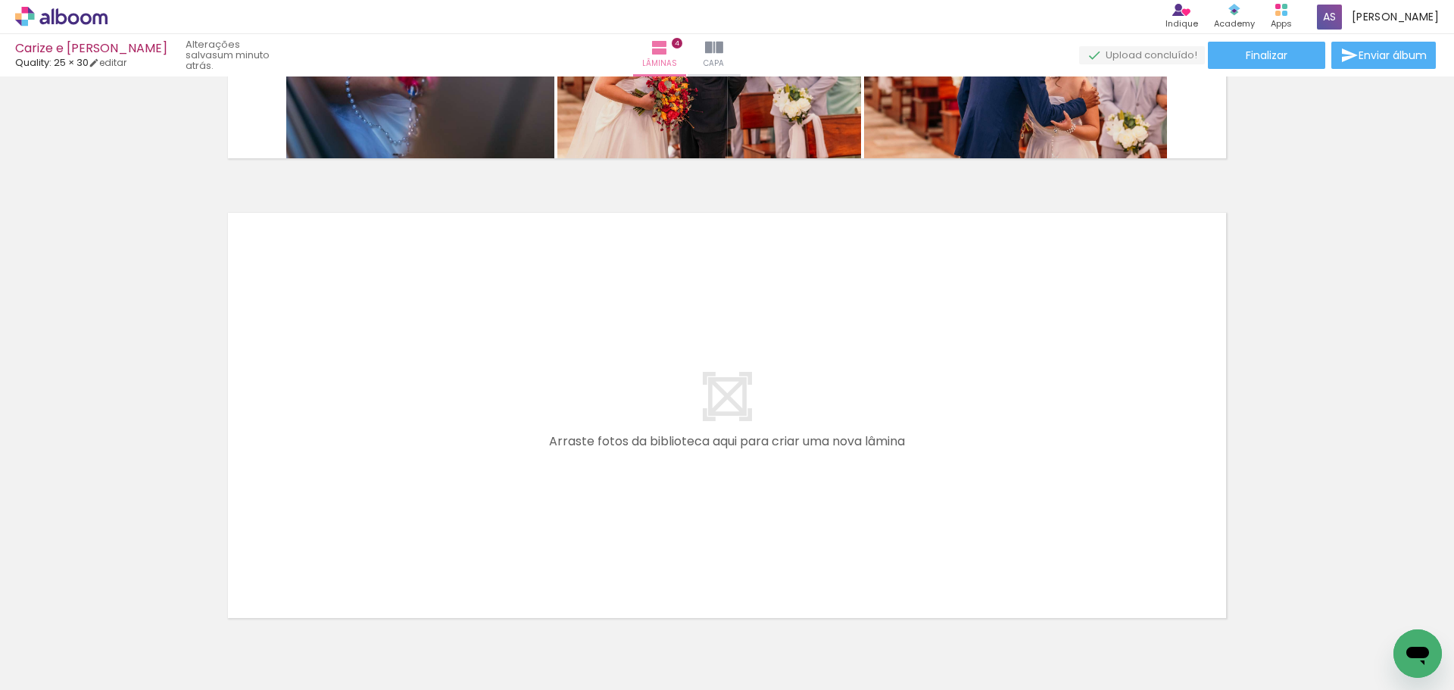
scroll to position [1839, 0]
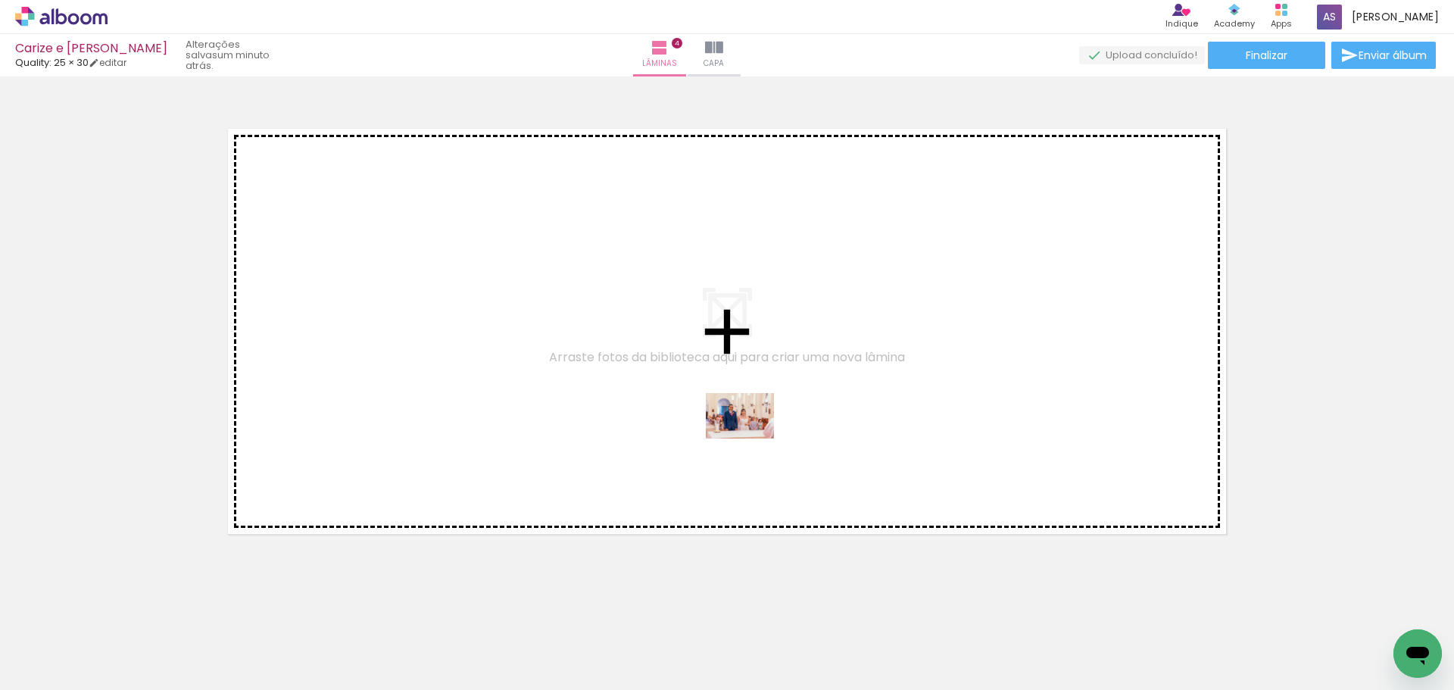
drag, startPoint x: 1292, startPoint y: 633, endPoint x: 1382, endPoint y: 584, distance: 102.7
click at [644, 385] on quentale-workspace at bounding box center [727, 345] width 1454 height 690
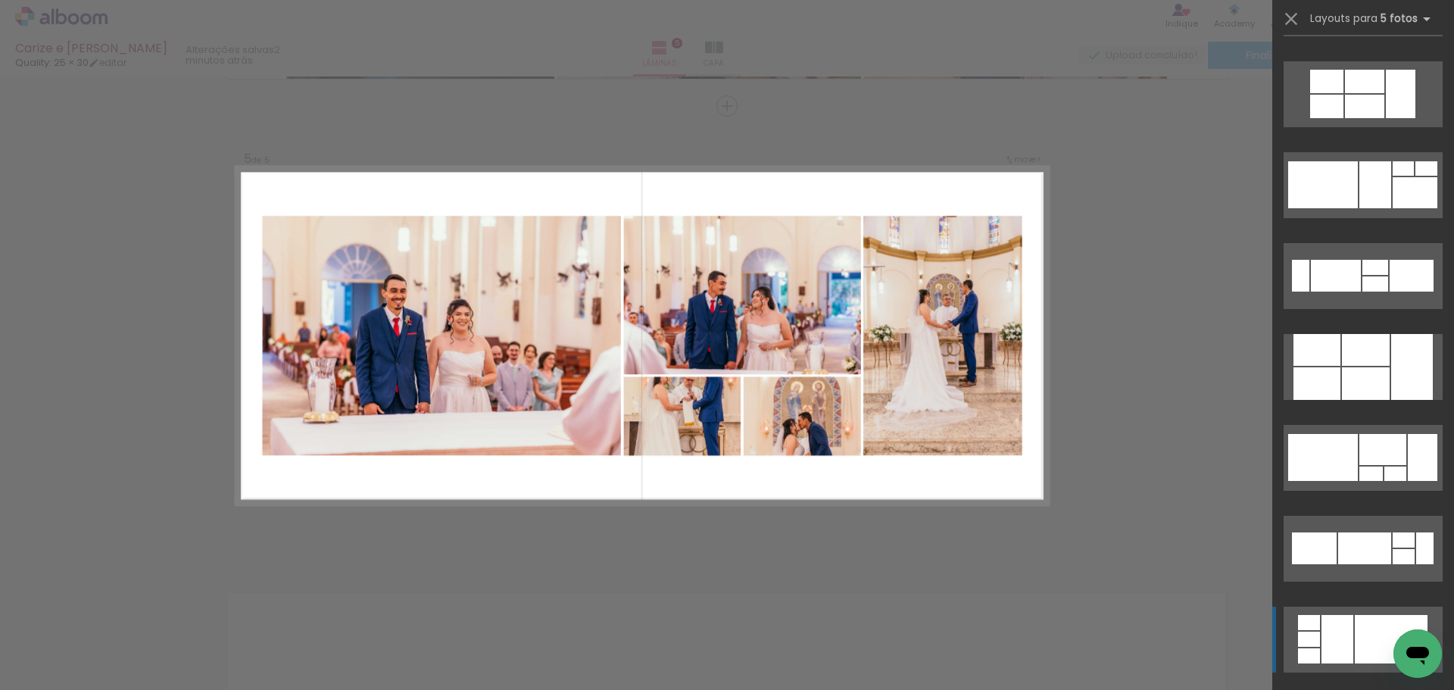
scroll to position [20825, 0]
